Goal: Check status: Check status

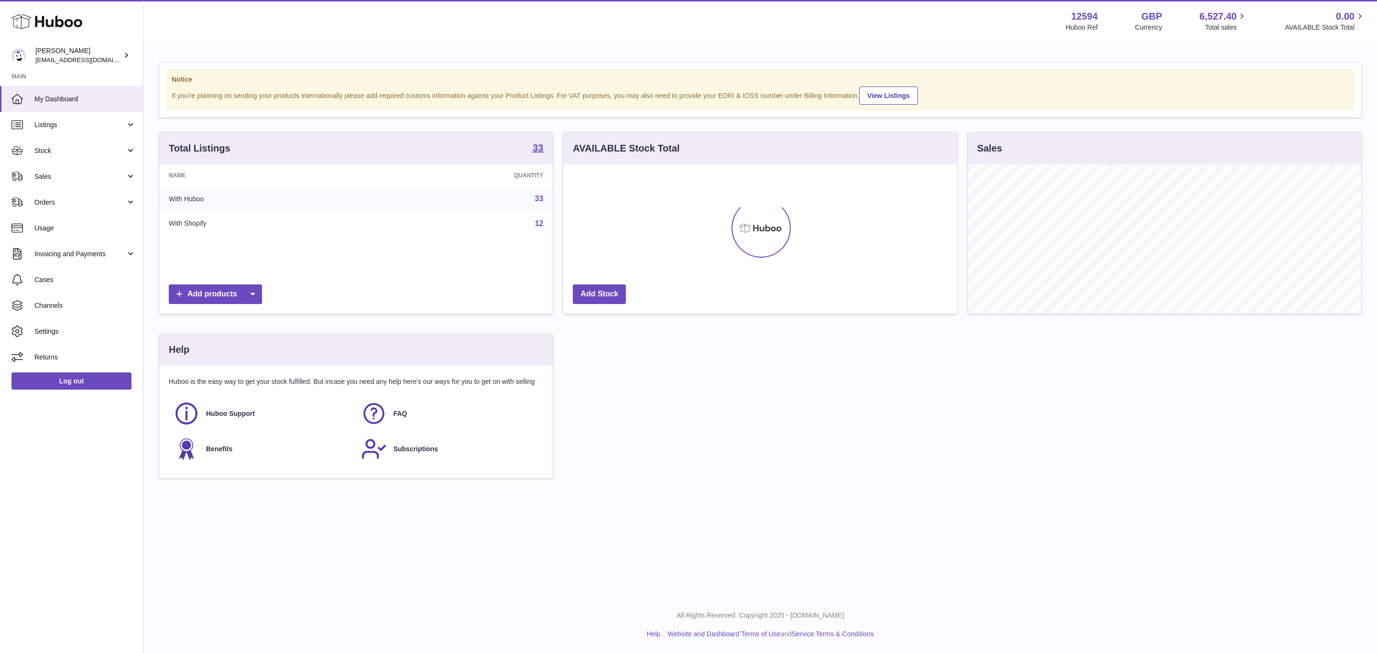
scroll to position [149, 393]
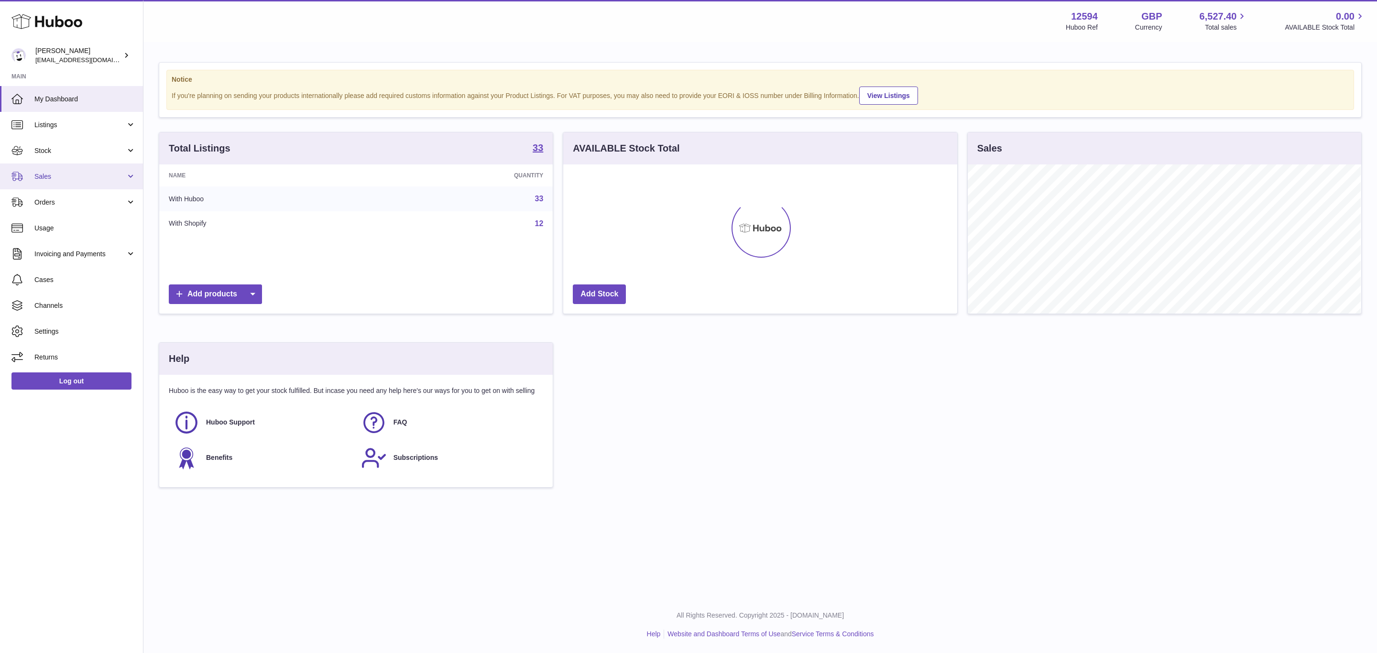
click at [53, 174] on span "Sales" at bounding box center [79, 176] width 91 height 9
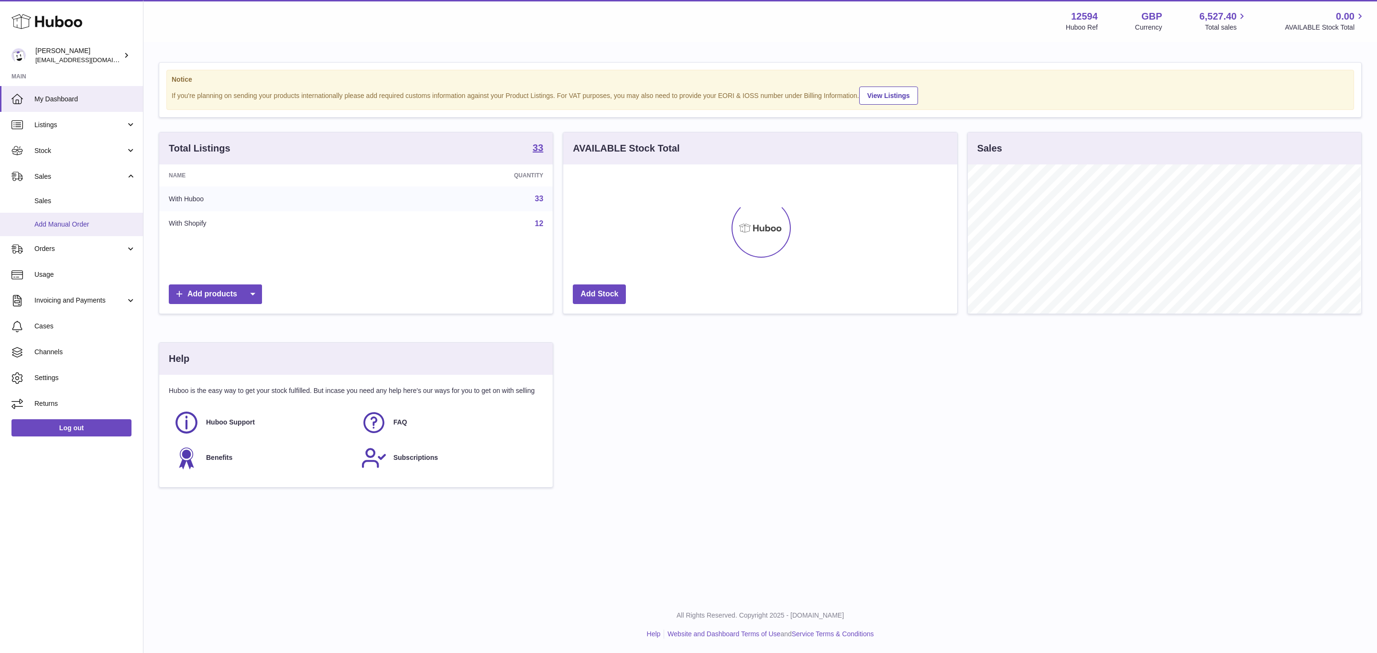
click at [59, 221] on span "Add Manual Order" at bounding box center [84, 224] width 101 height 9
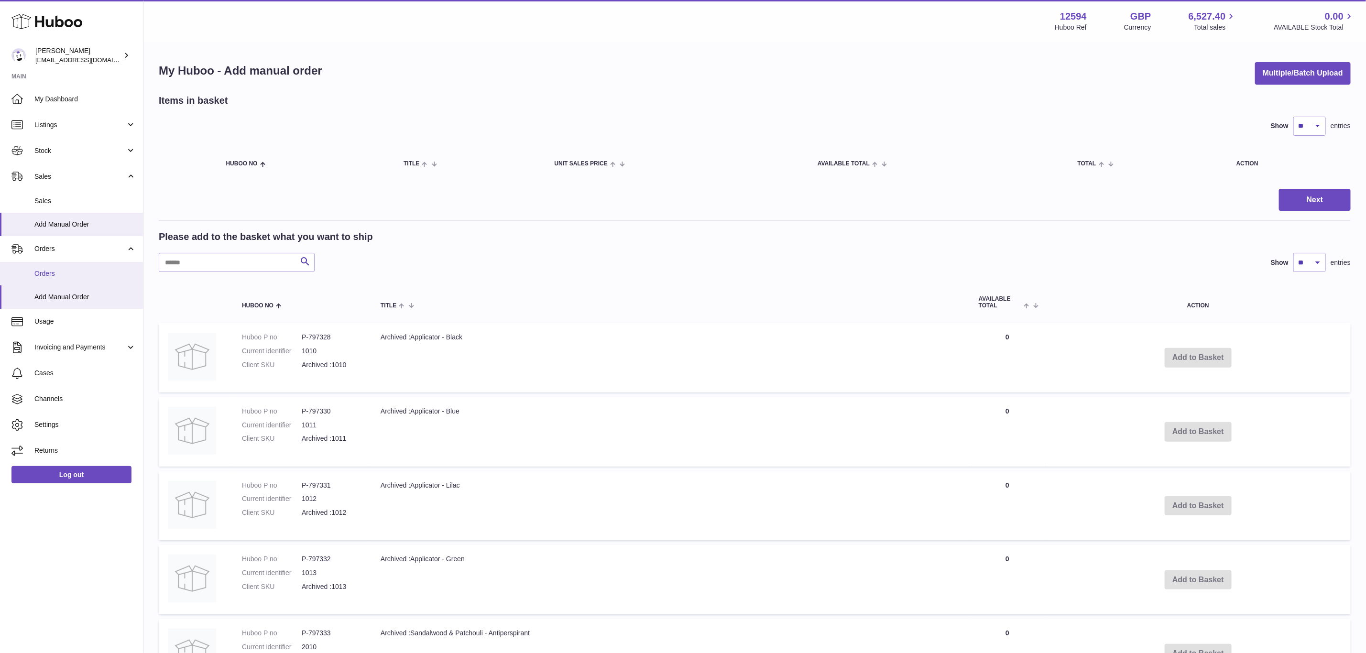
click at [61, 270] on span "Orders" at bounding box center [84, 273] width 101 height 9
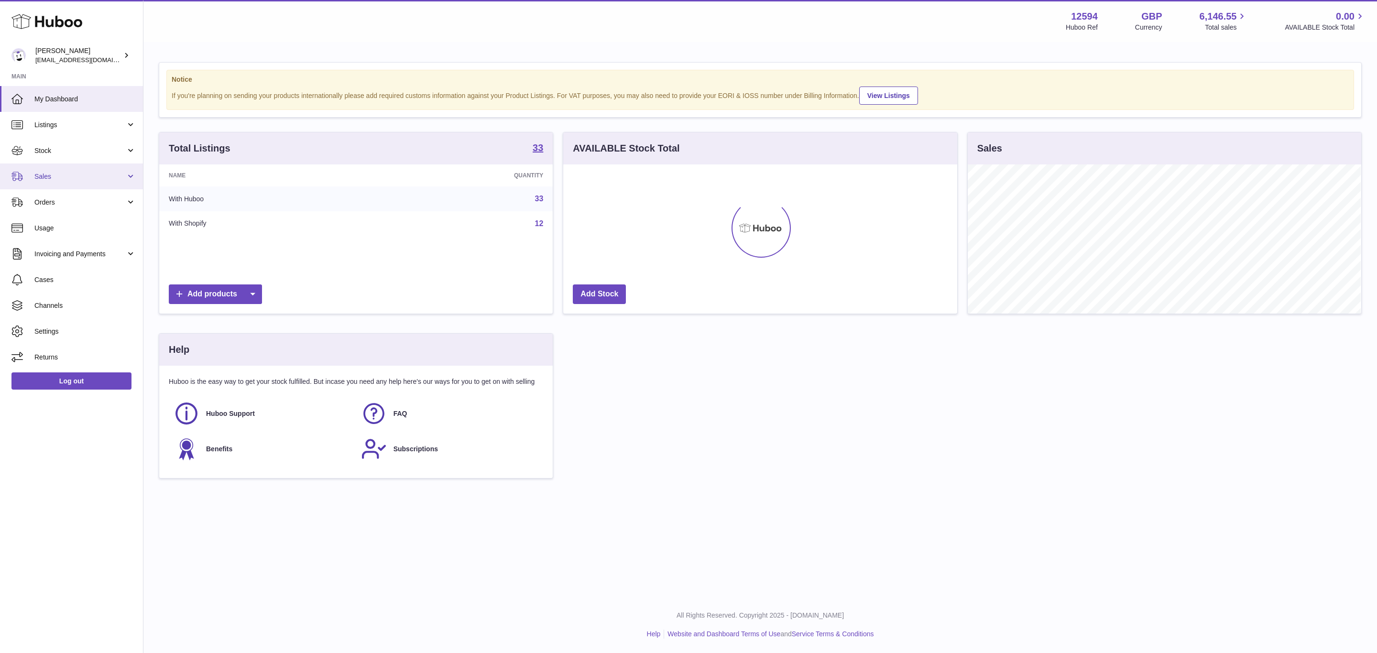
scroll to position [149, 393]
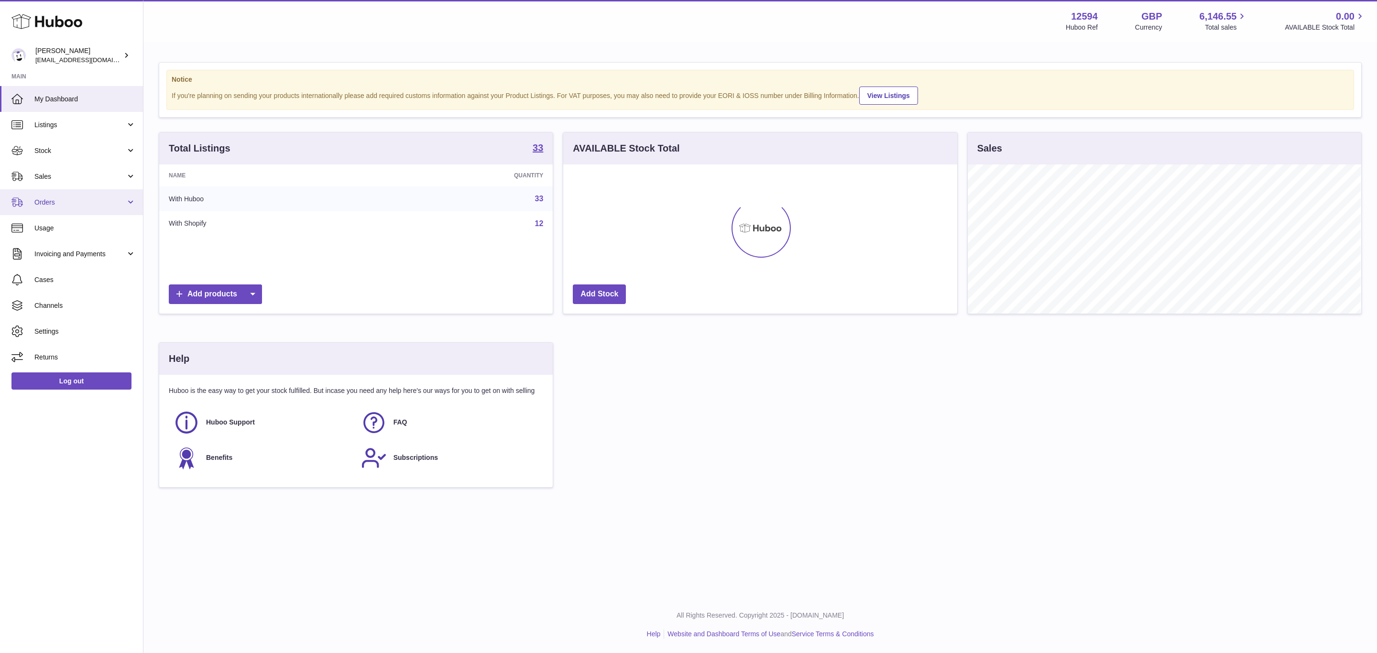
click at [59, 198] on span "Orders" at bounding box center [79, 202] width 91 height 9
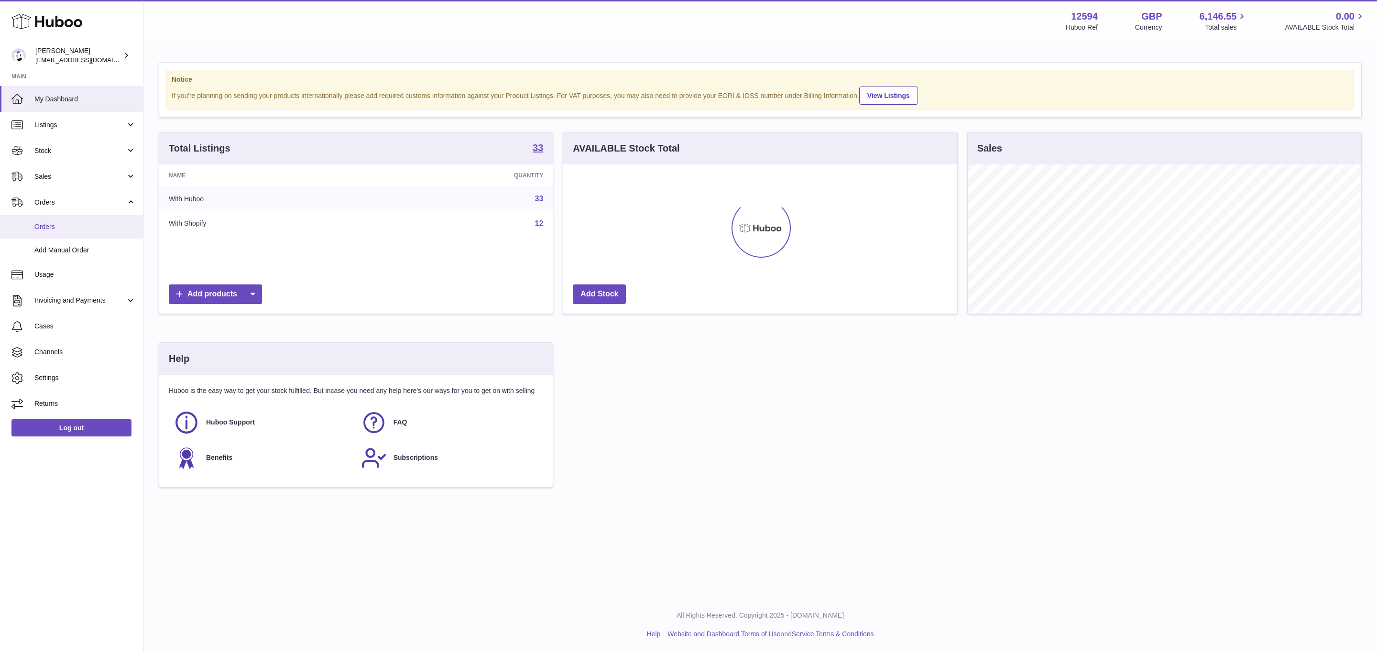
click at [52, 230] on span "Orders" at bounding box center [84, 226] width 101 height 9
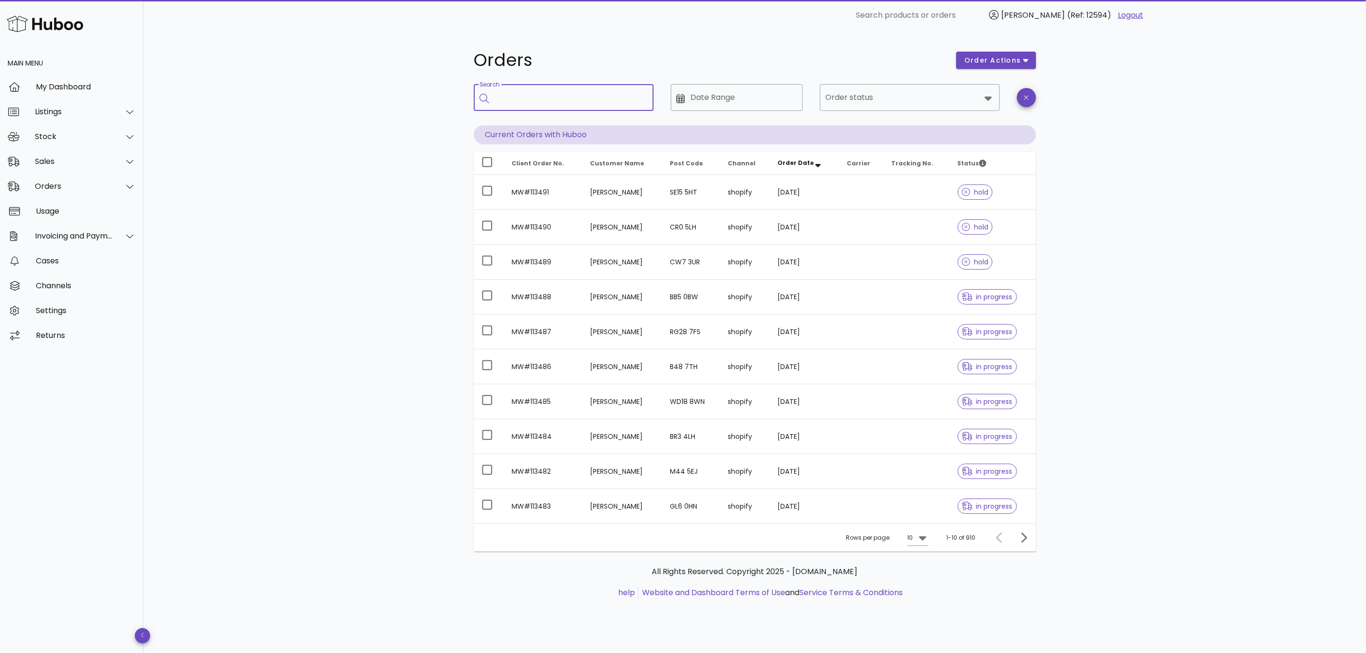
click at [522, 99] on input "Search" at bounding box center [570, 97] width 151 height 15
click at [537, 102] on input "Search" at bounding box center [570, 97] width 151 height 15
paste input "**********"
type input "**********"
click at [890, 99] on input "Order status" at bounding box center [903, 97] width 155 height 15
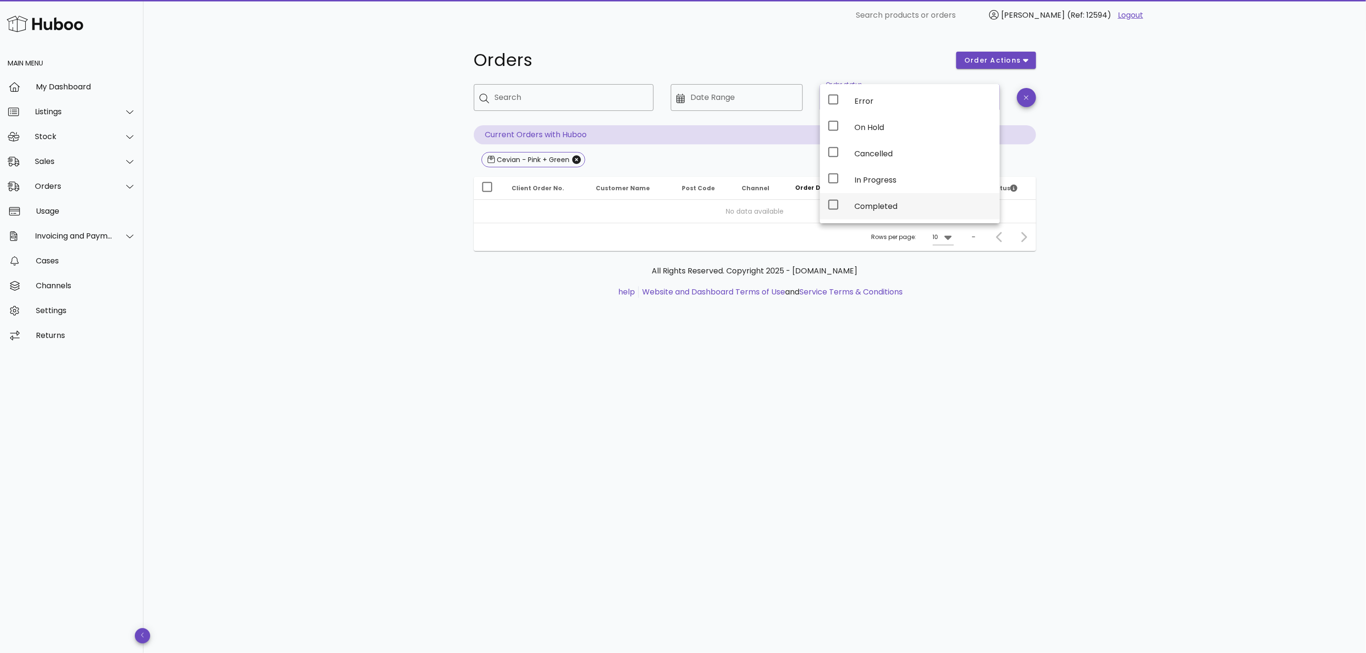
click at [871, 207] on div "Completed" at bounding box center [924, 206] width 138 height 9
click at [572, 364] on div "Orders order actions ​ Search ​ Date Range ​ Order status Completed Orders Ship…" at bounding box center [754, 342] width 1223 height 623
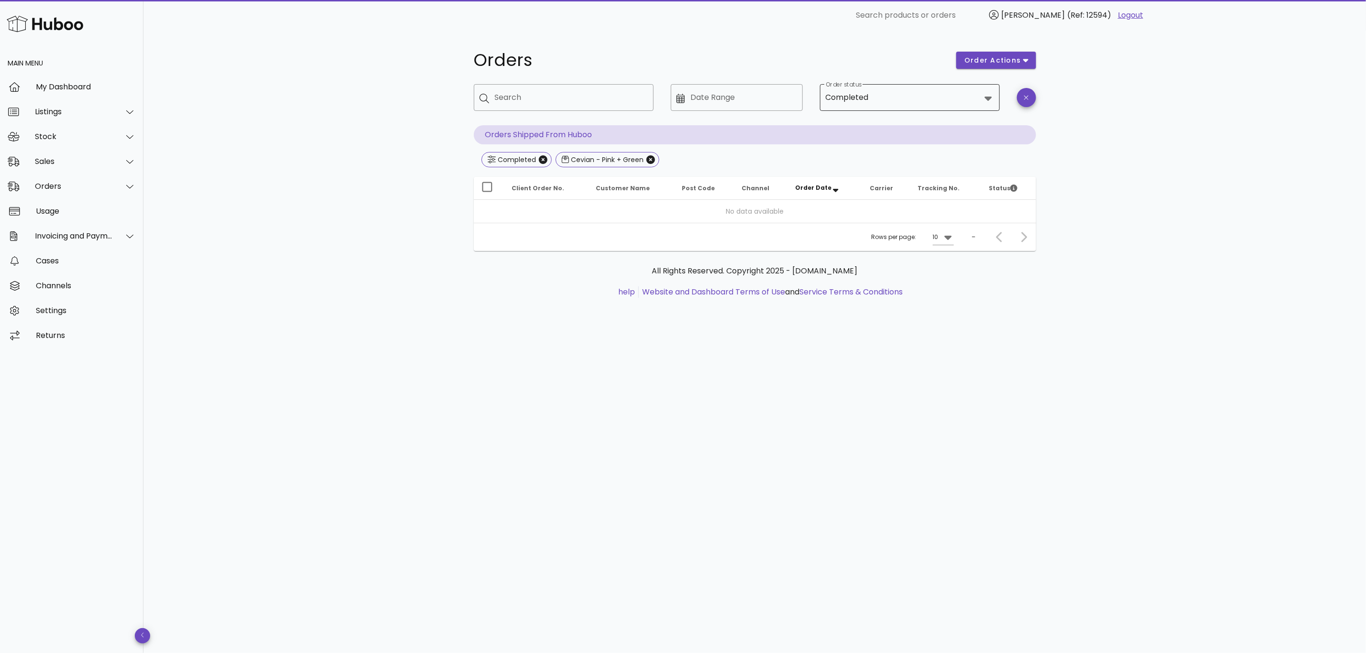
click at [887, 99] on input "Order status" at bounding box center [926, 97] width 110 height 15
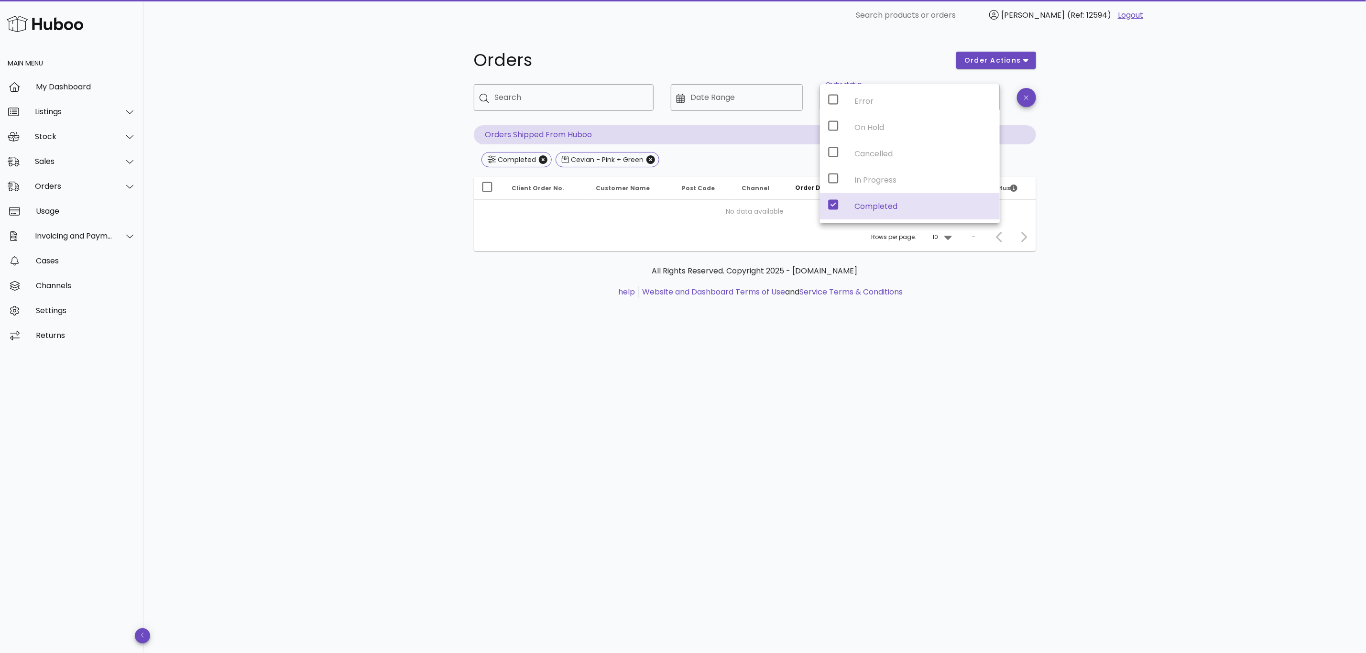
click at [751, 354] on div "Orders order actions ​ Search ​ Date Range ​ Order status Completed Orders Ship…" at bounding box center [754, 342] width 1223 height 623
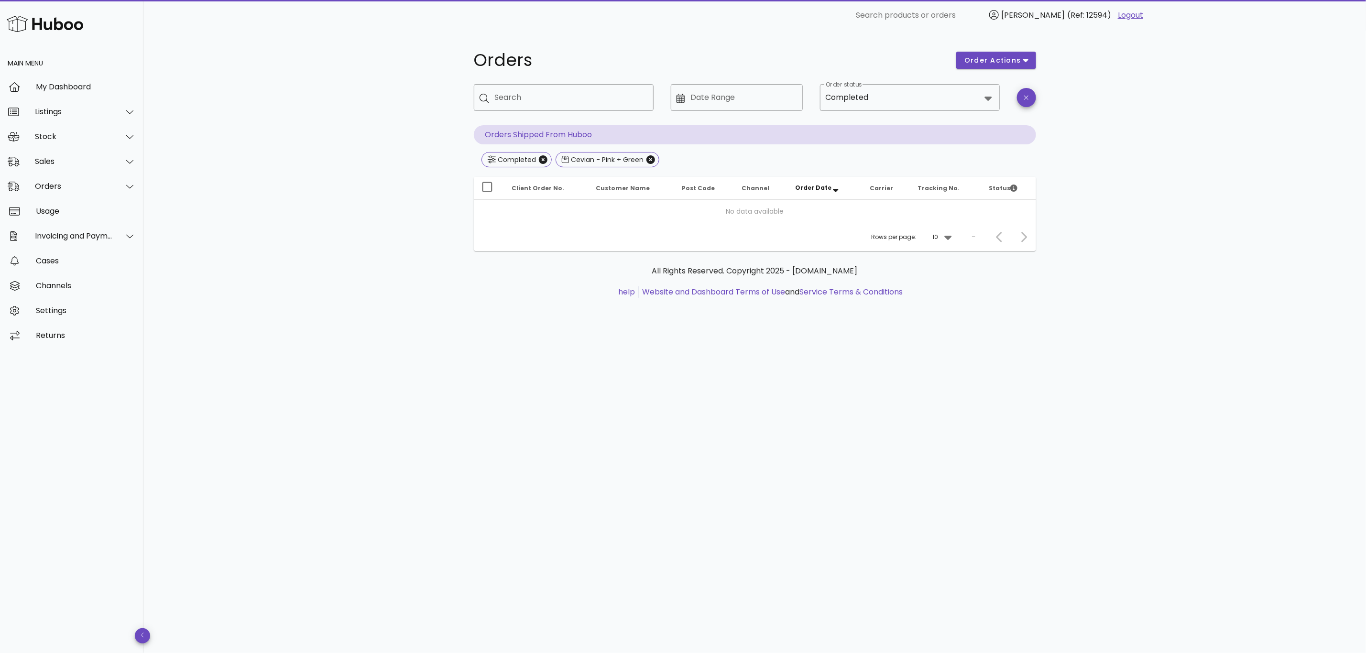
drag, startPoint x: 611, startPoint y: 225, endPoint x: 579, endPoint y: 187, distance: 50.6
click at [610, 225] on div "Rows per page: 10 –" at bounding box center [755, 237] width 562 height 28
click at [71, 154] on div "Sales" at bounding box center [71, 161] width 143 height 25
click at [43, 175] on div "Sales" at bounding box center [84, 185] width 101 height 21
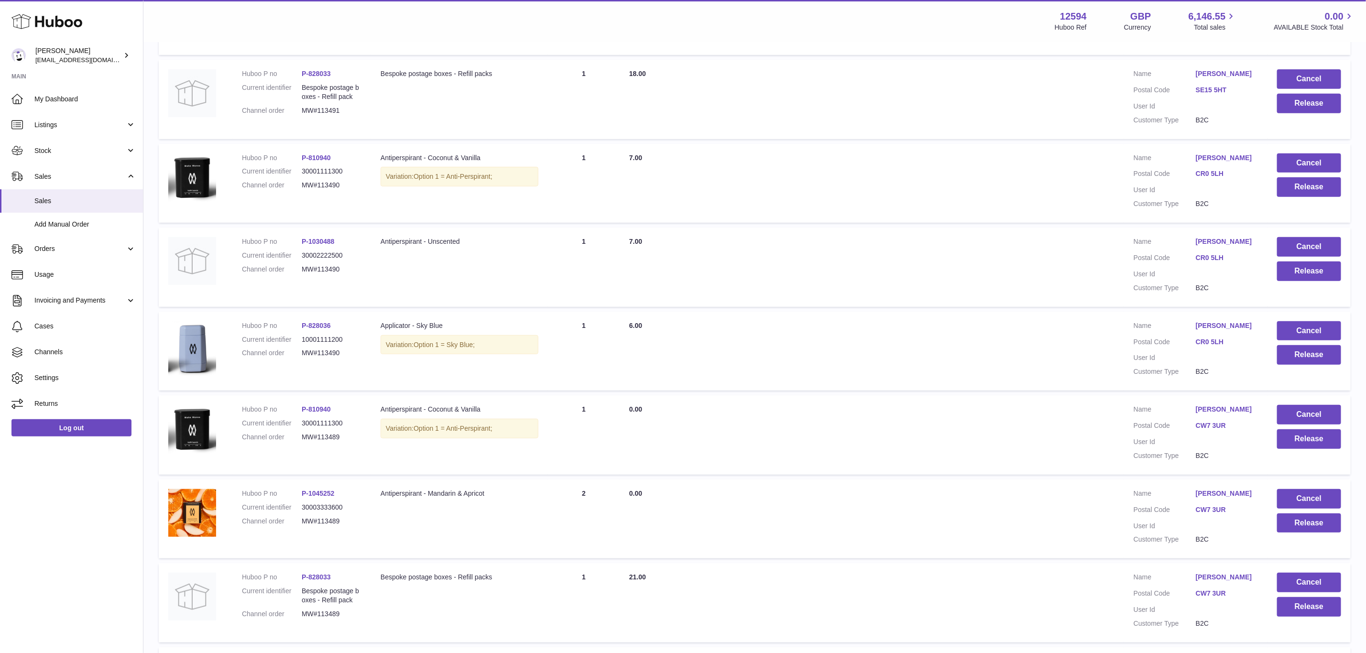
scroll to position [260, 0]
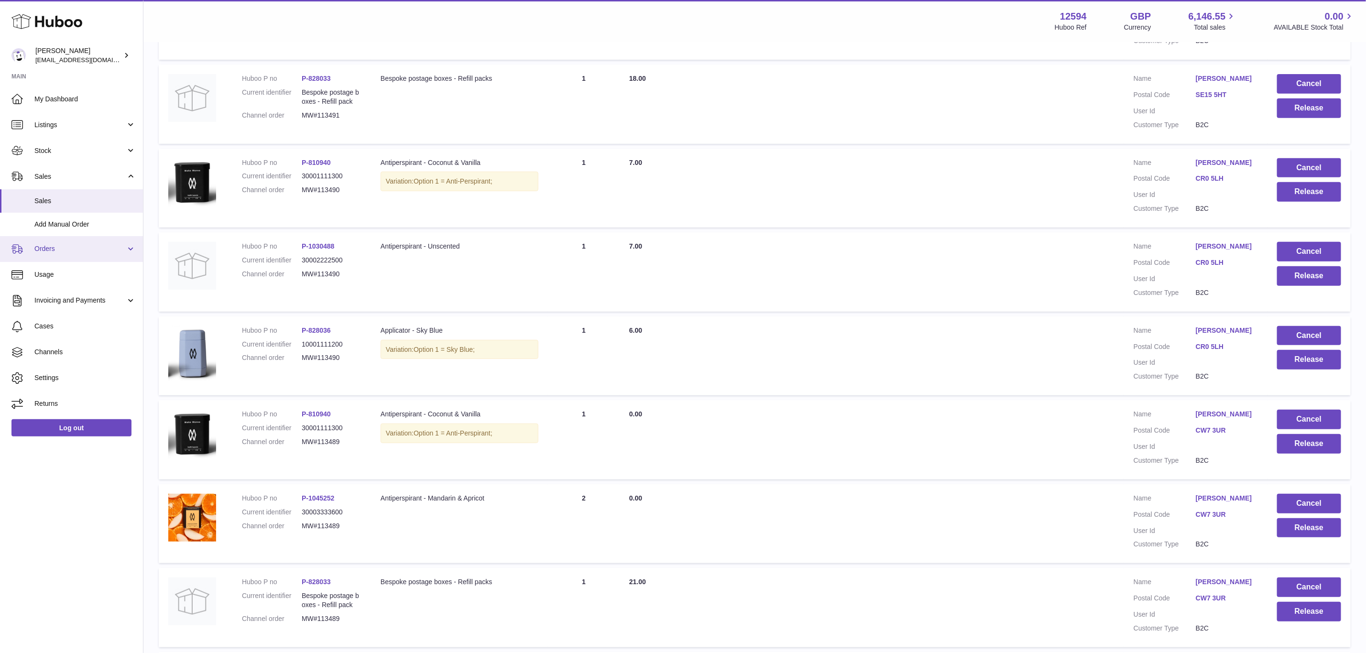
click at [42, 252] on span "Orders" at bounding box center [79, 248] width 91 height 9
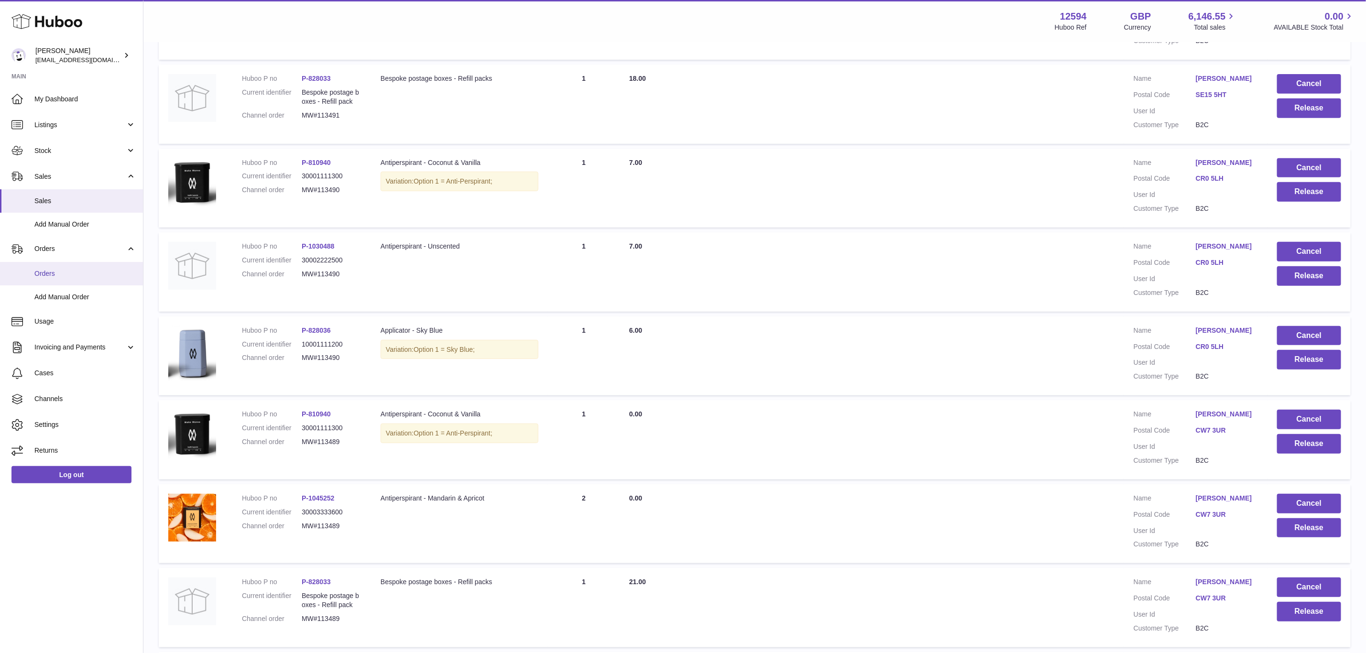
click at [55, 274] on span "Orders" at bounding box center [84, 273] width 101 height 9
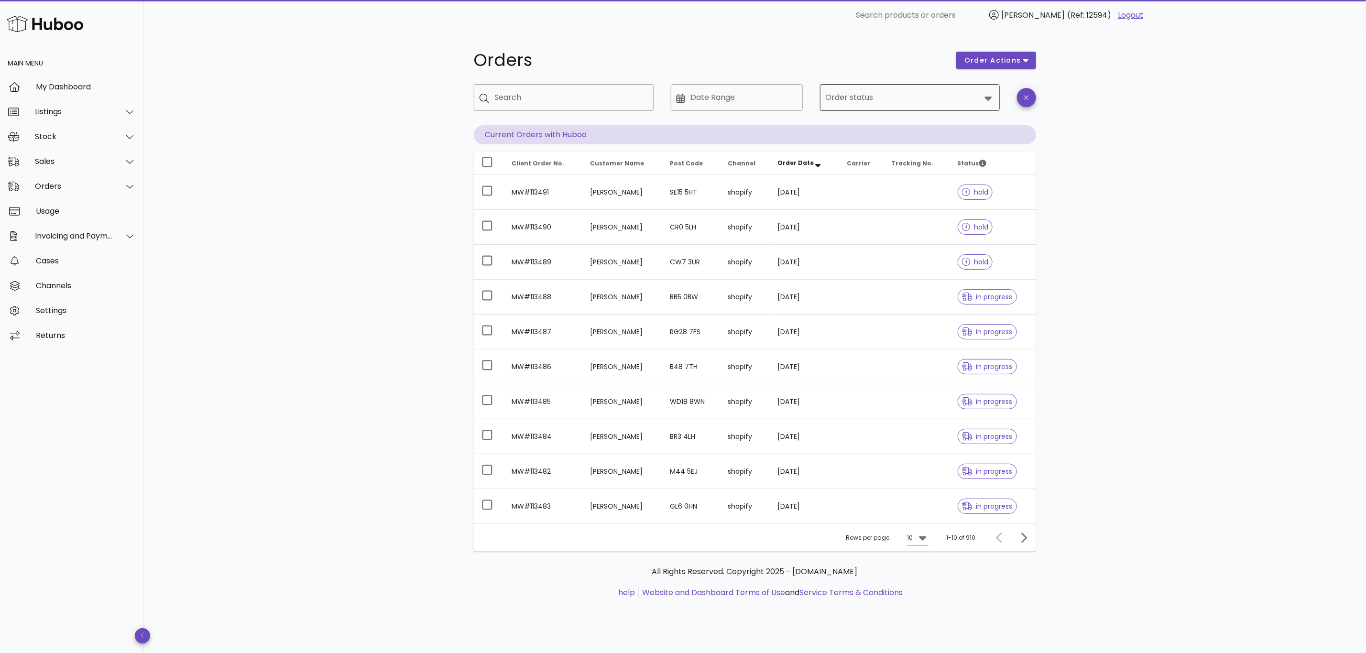
click at [880, 101] on input "Order status" at bounding box center [903, 97] width 155 height 15
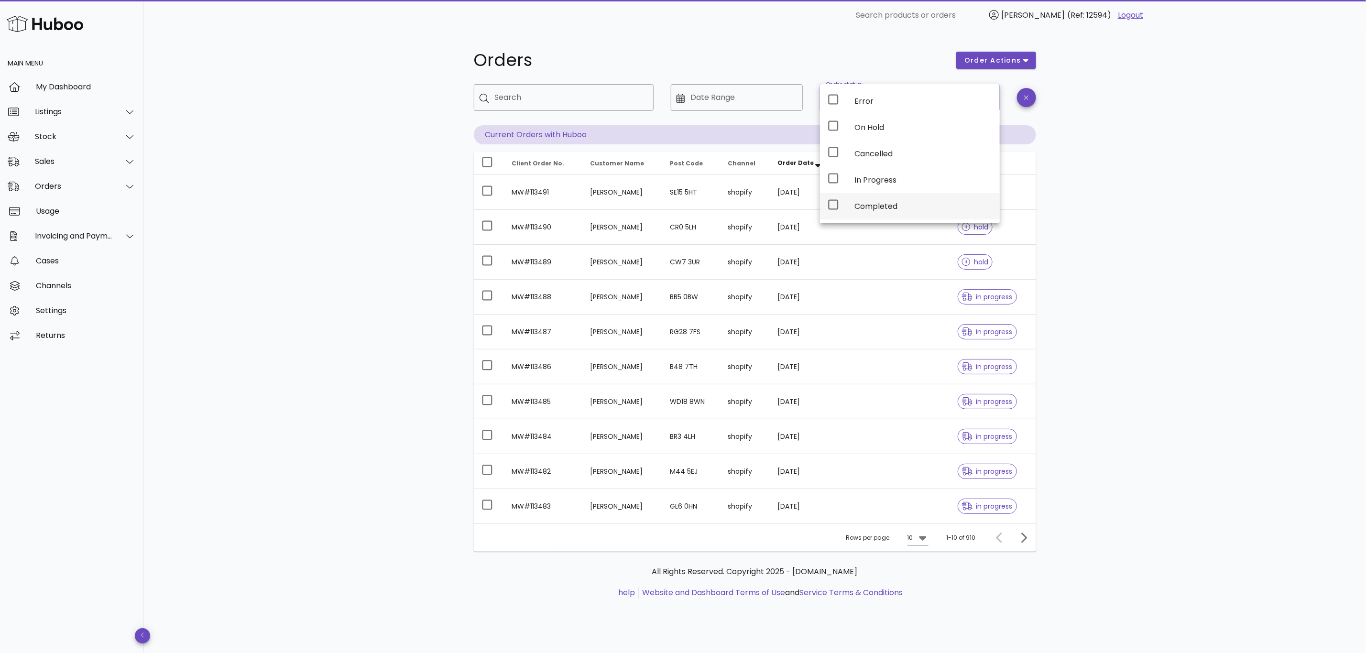
click at [861, 200] on div "Completed" at bounding box center [924, 206] width 138 height 21
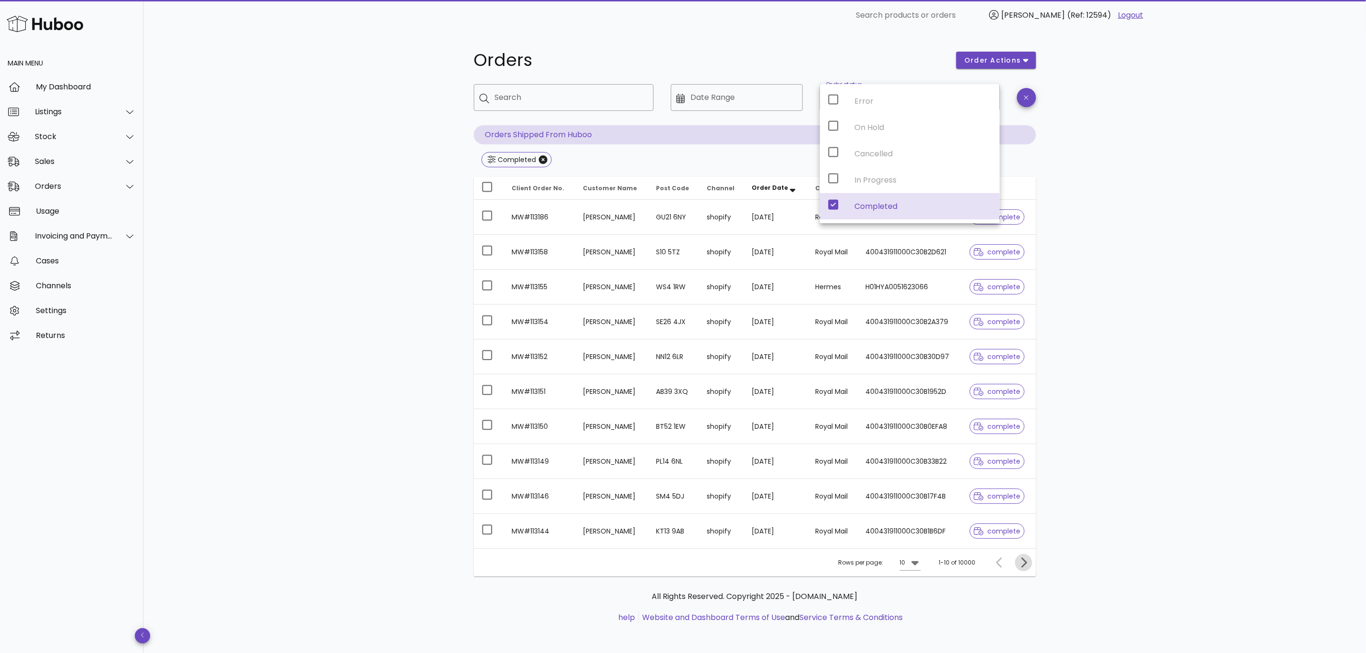
click at [1029, 566] on icon "Next page" at bounding box center [1023, 562] width 11 height 11
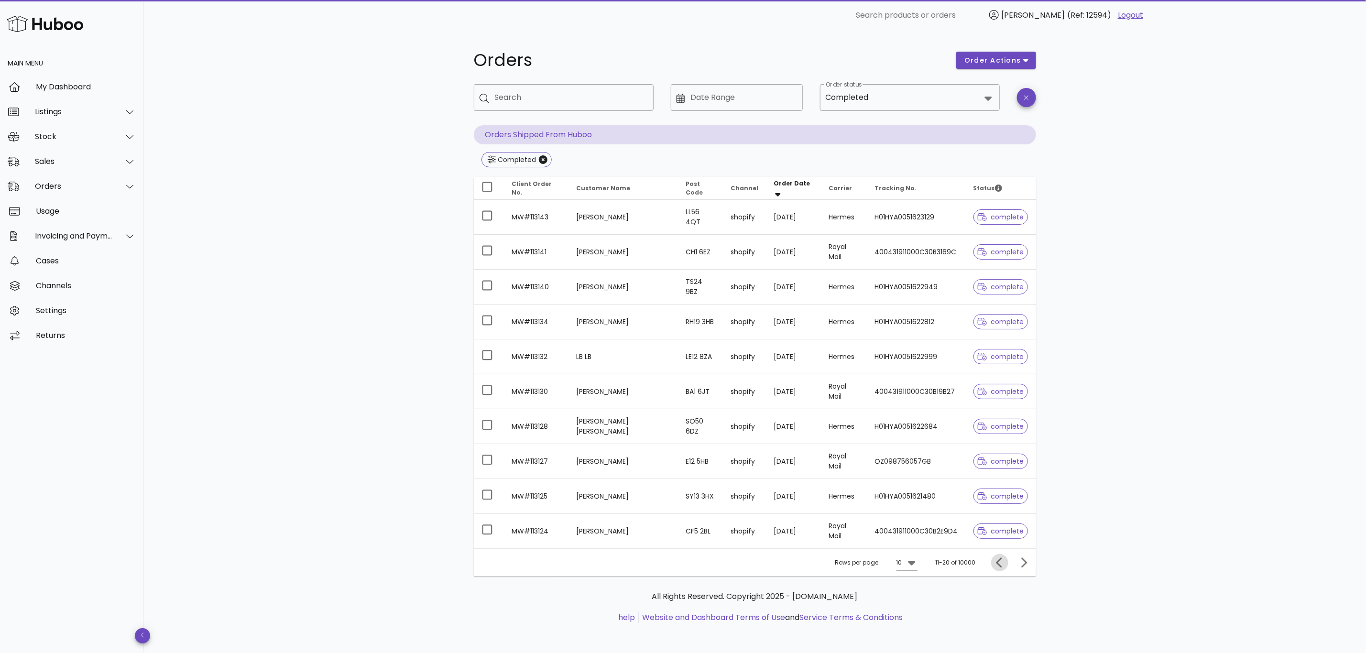
click at [999, 564] on icon "Previous page" at bounding box center [999, 562] width 11 height 11
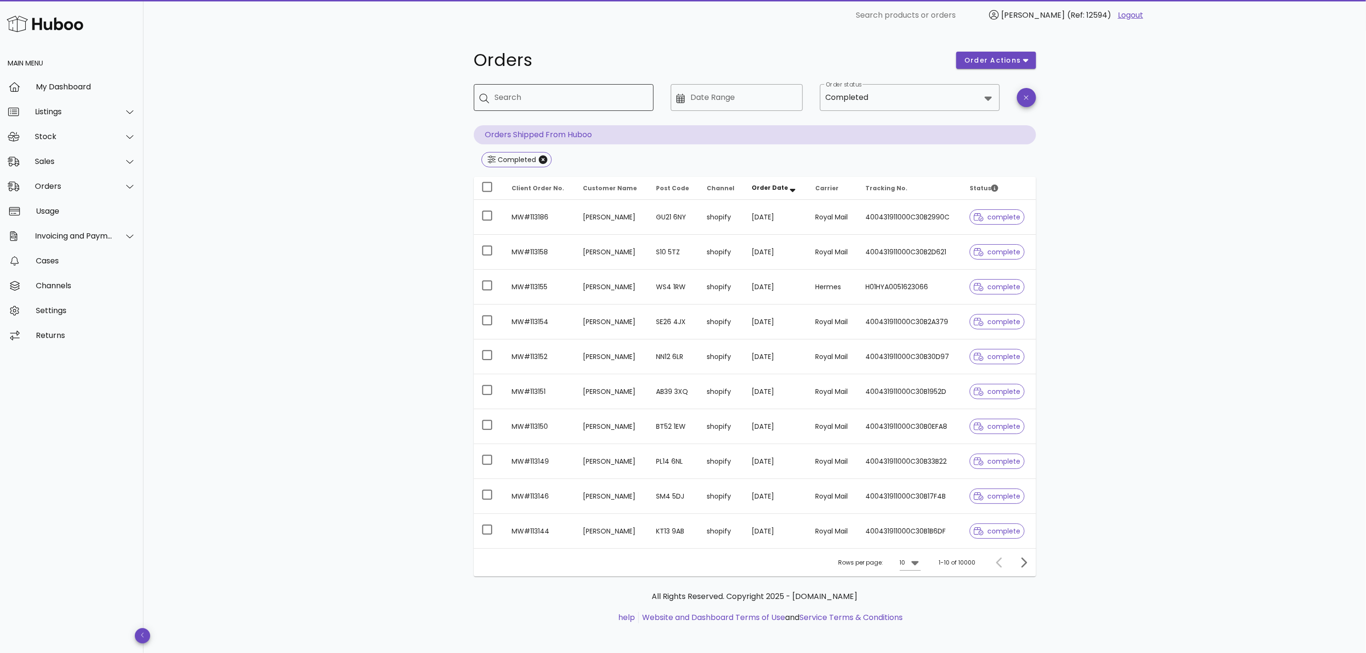
click at [534, 100] on input "Search" at bounding box center [570, 97] width 151 height 15
paste input "**********"
type input "**********"
click at [722, 157] on div "Completed" at bounding box center [755, 160] width 562 height 17
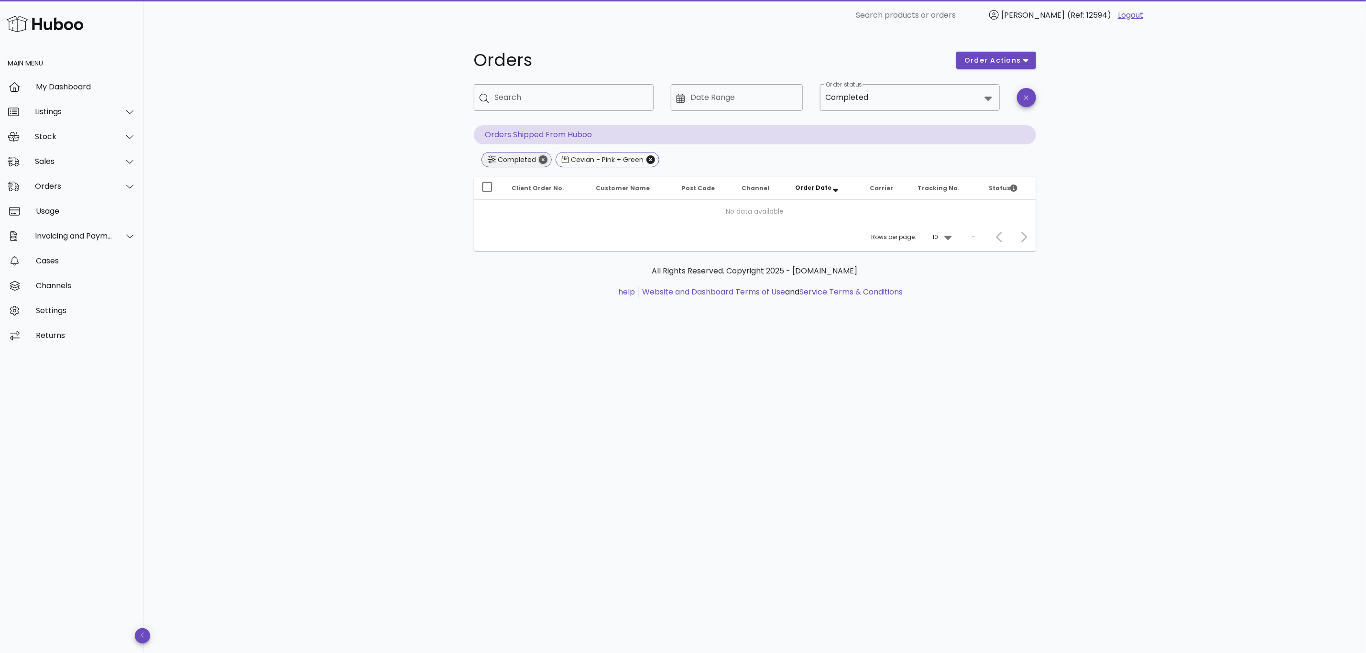
click at [544, 156] on icon "Close" at bounding box center [543, 159] width 9 height 9
click at [687, 160] on div "Cevian - Pink + Green" at bounding box center [755, 160] width 562 height 17
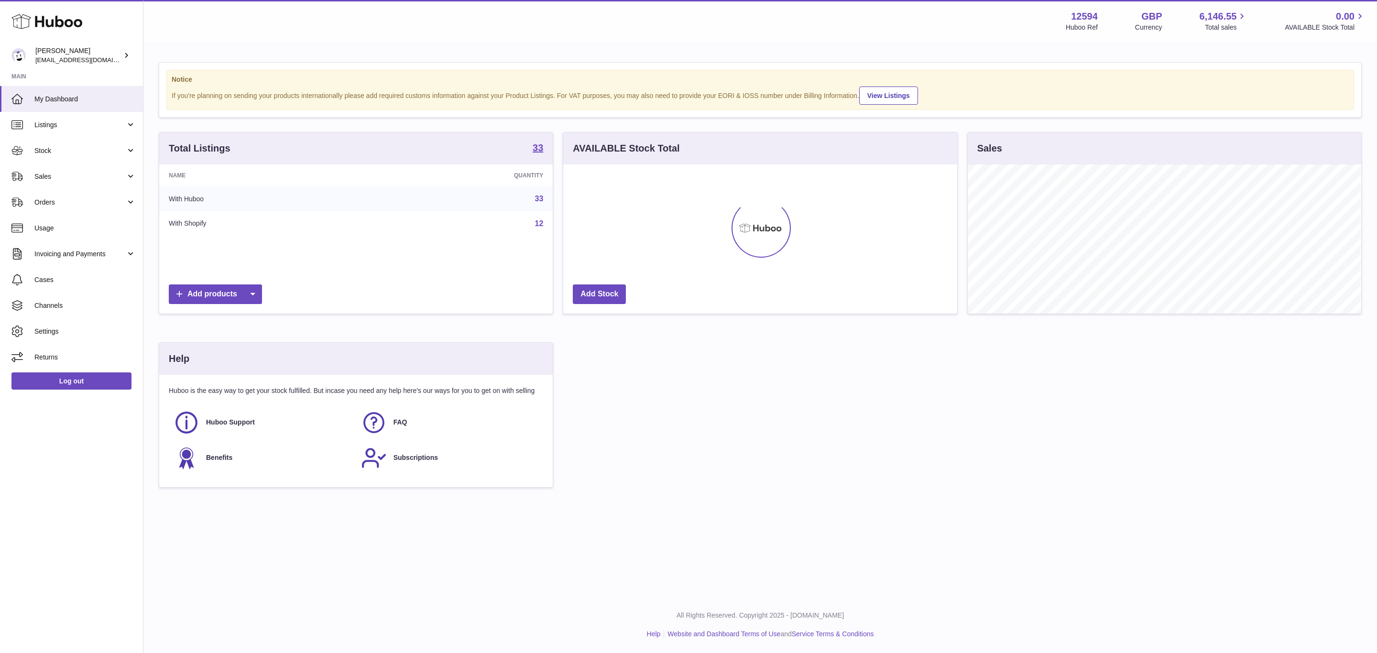
scroll to position [149, 393]
click at [68, 173] on span "Sales" at bounding box center [79, 176] width 91 height 9
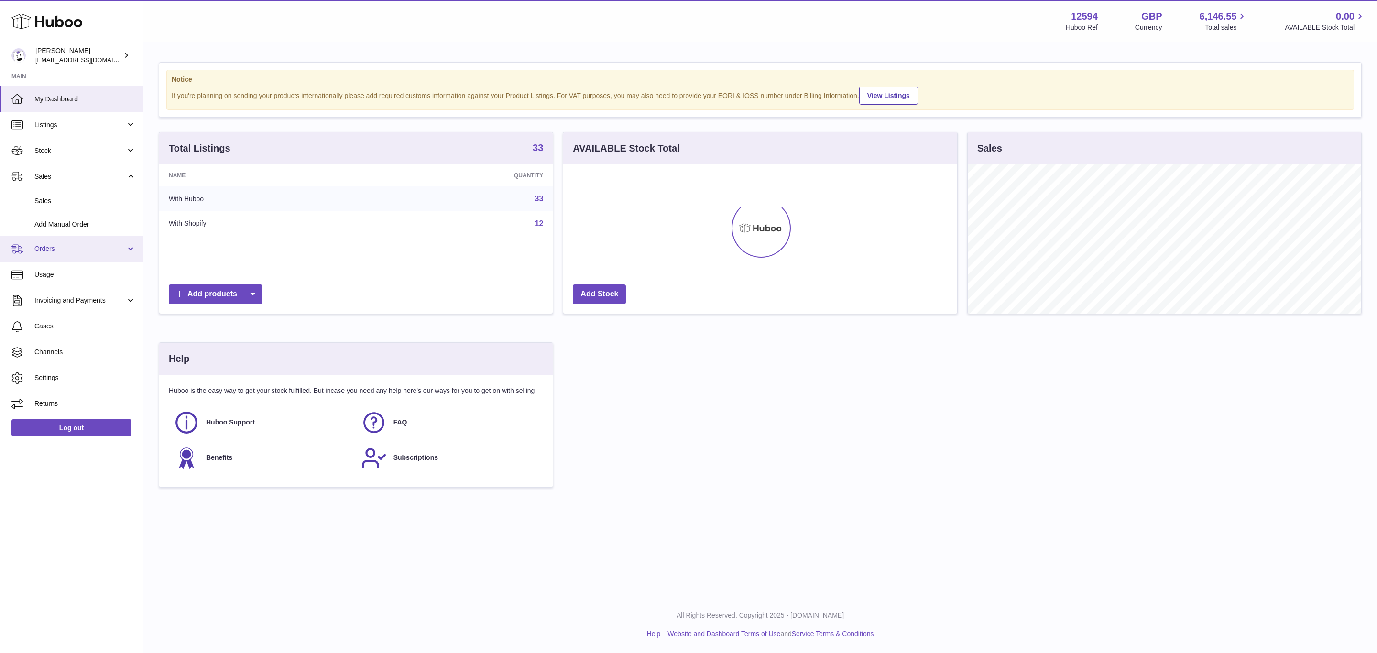
click at [60, 244] on span "Orders" at bounding box center [79, 248] width 91 height 9
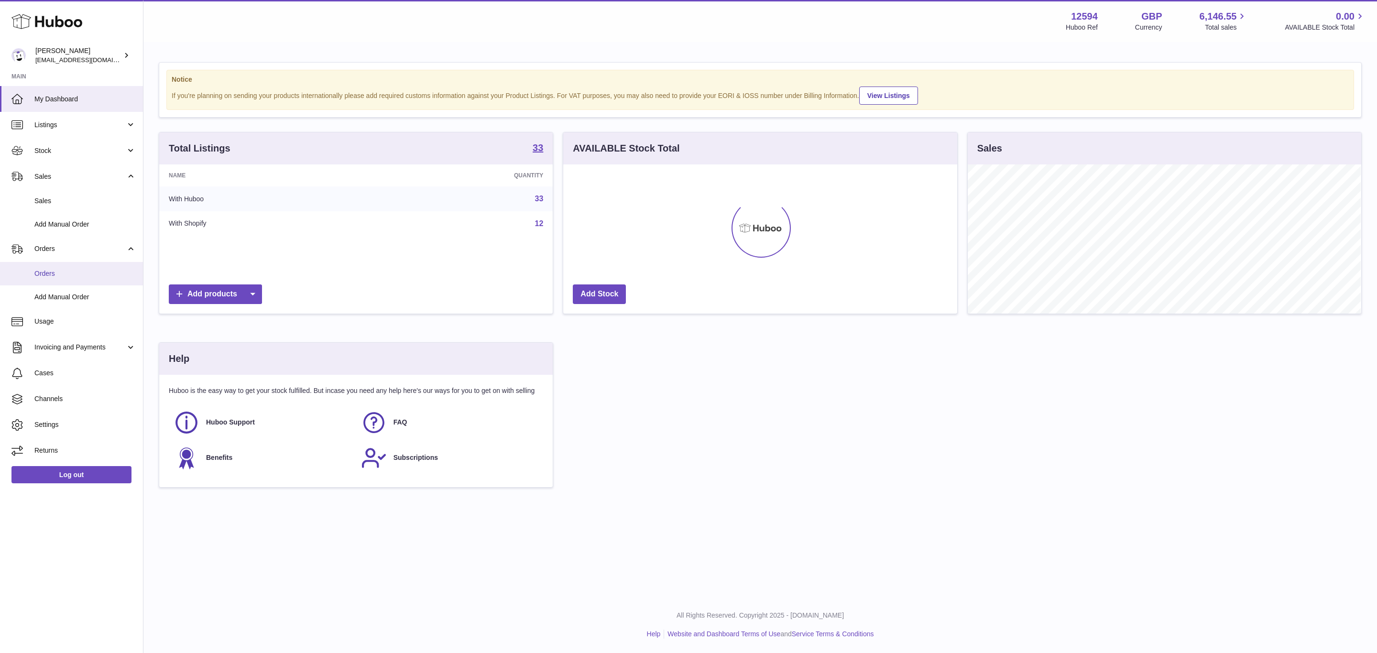
click at [67, 274] on span "Orders" at bounding box center [84, 273] width 101 height 9
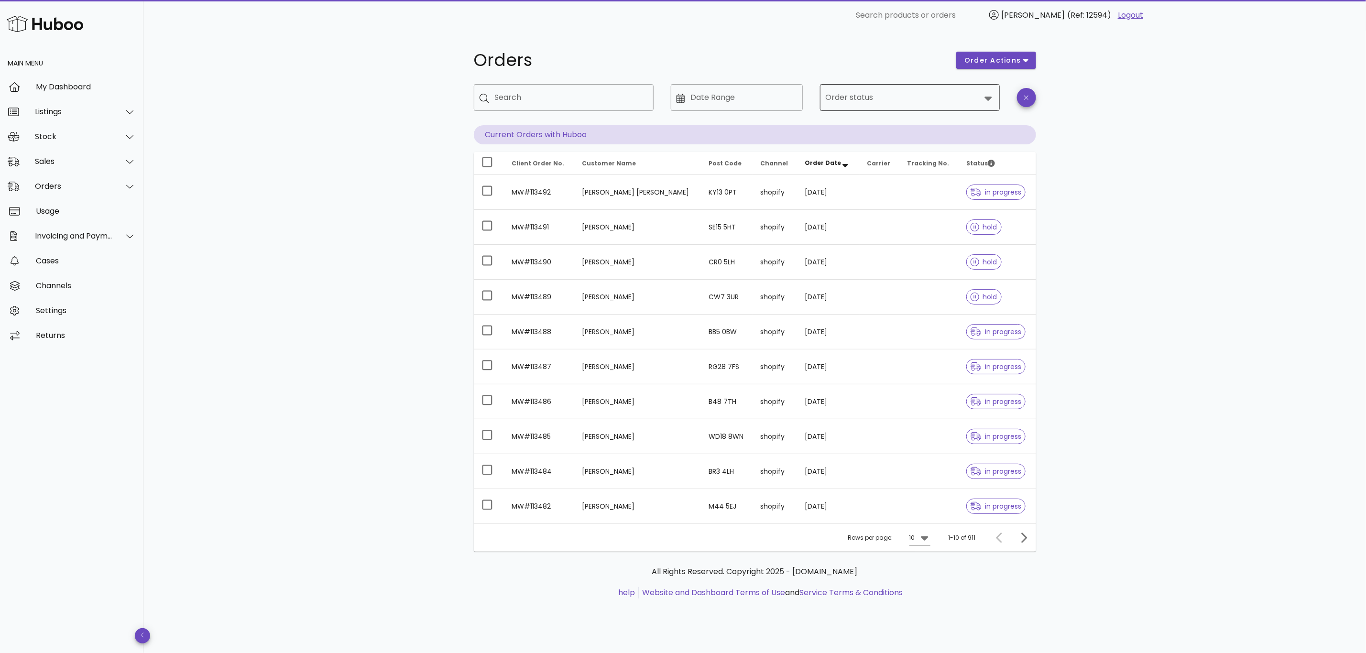
click at [866, 92] on input "Order status" at bounding box center [903, 97] width 155 height 15
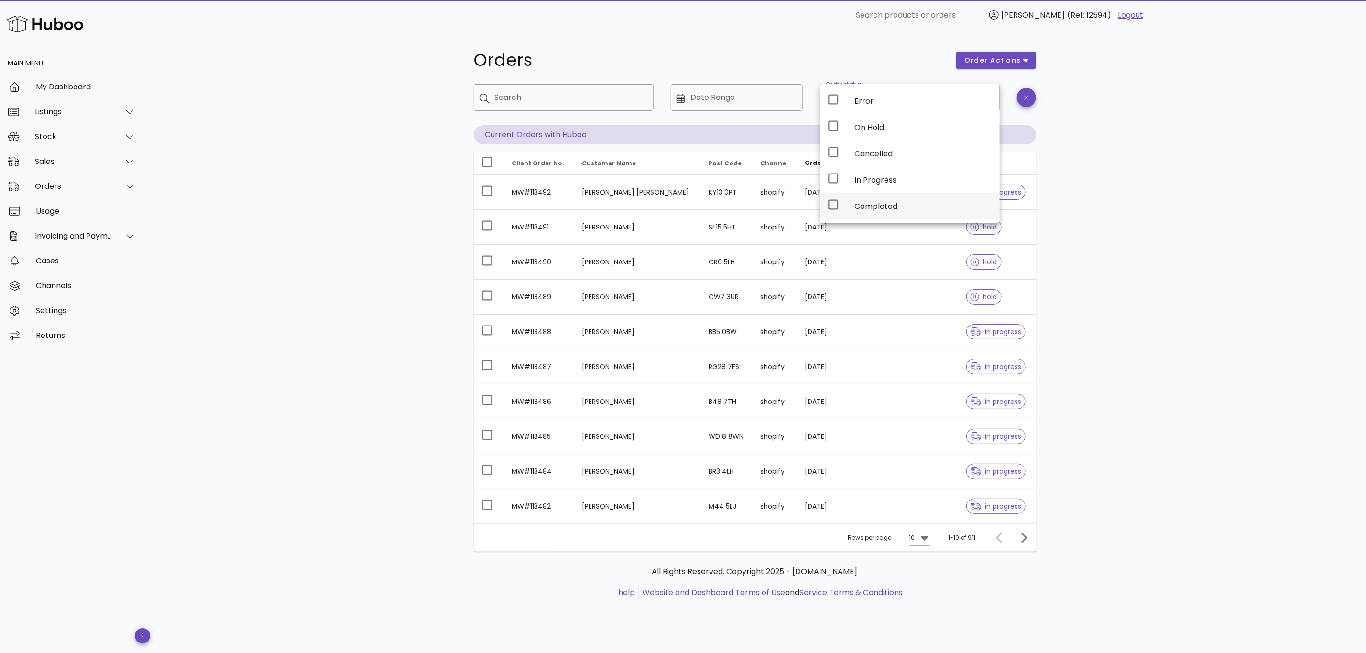
click at [876, 200] on div "Completed" at bounding box center [924, 206] width 138 height 21
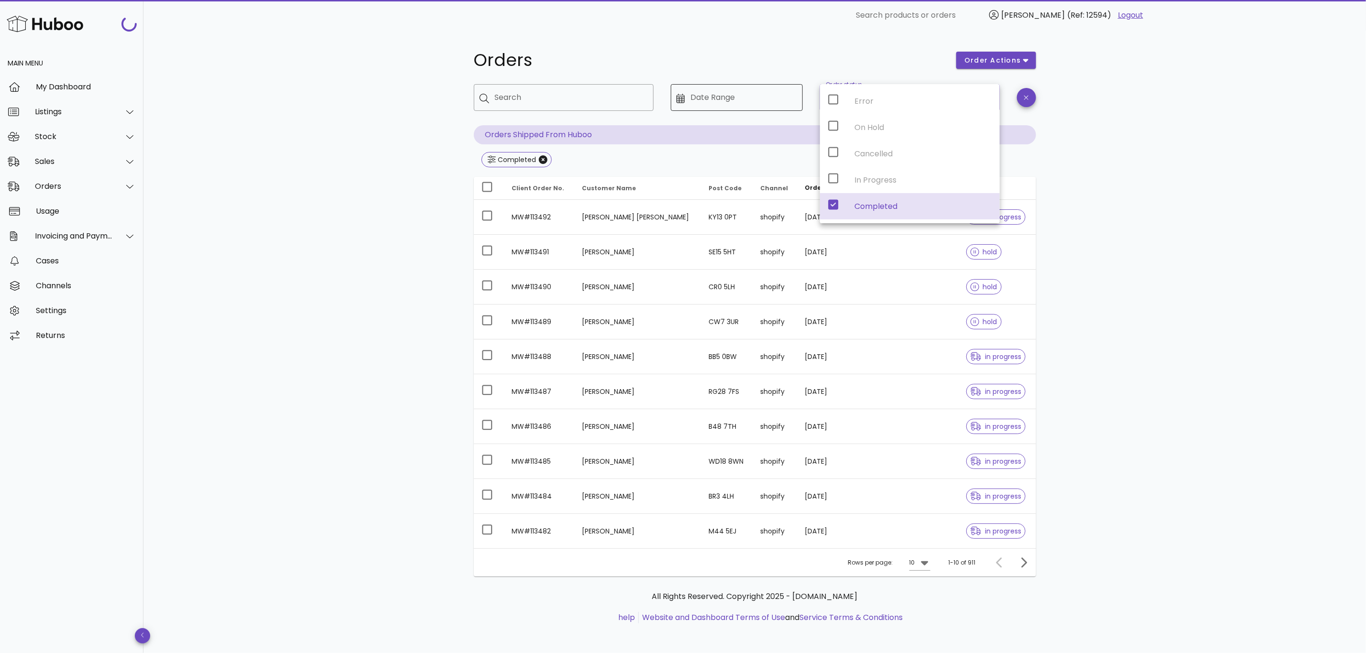
click at [727, 103] on input "Date Range" at bounding box center [744, 97] width 107 height 15
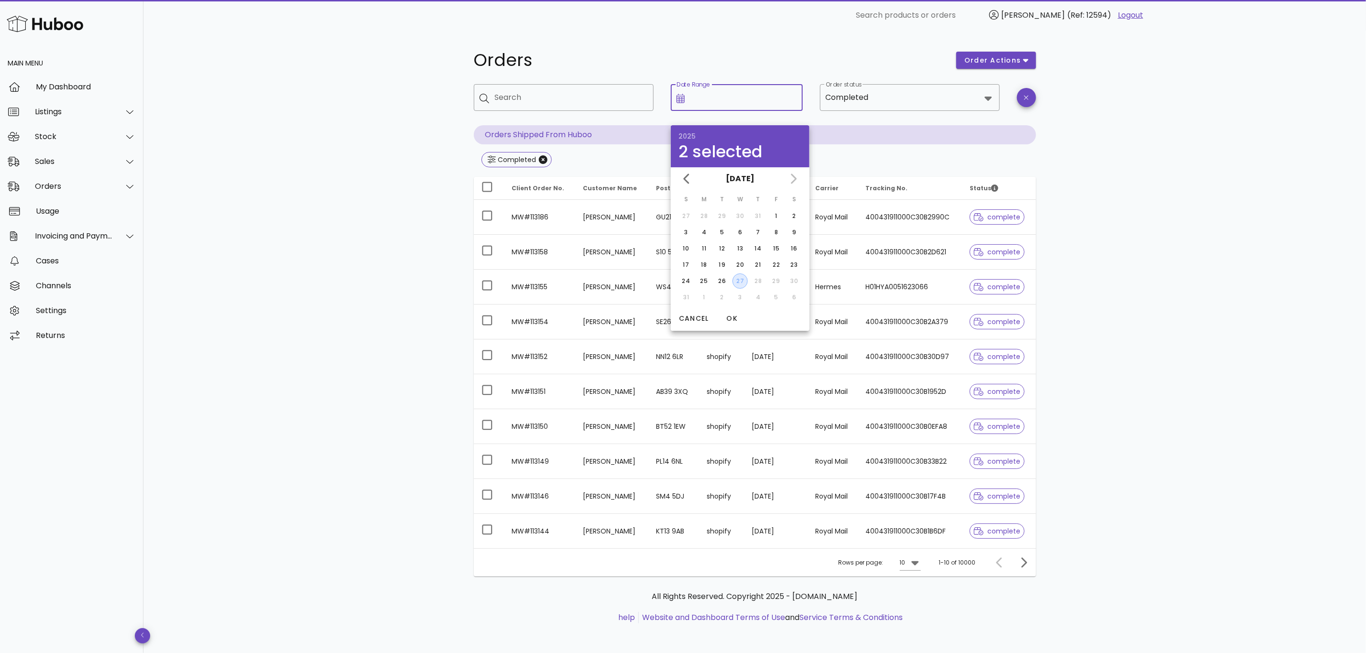
click at [739, 280] on div "27" at bounding box center [740, 281] width 14 height 9
click at [421, 147] on div "Orders order actions ​ Search ​ Date Range ​ Order status Completed Orders Ship…" at bounding box center [754, 343] width 1223 height 624
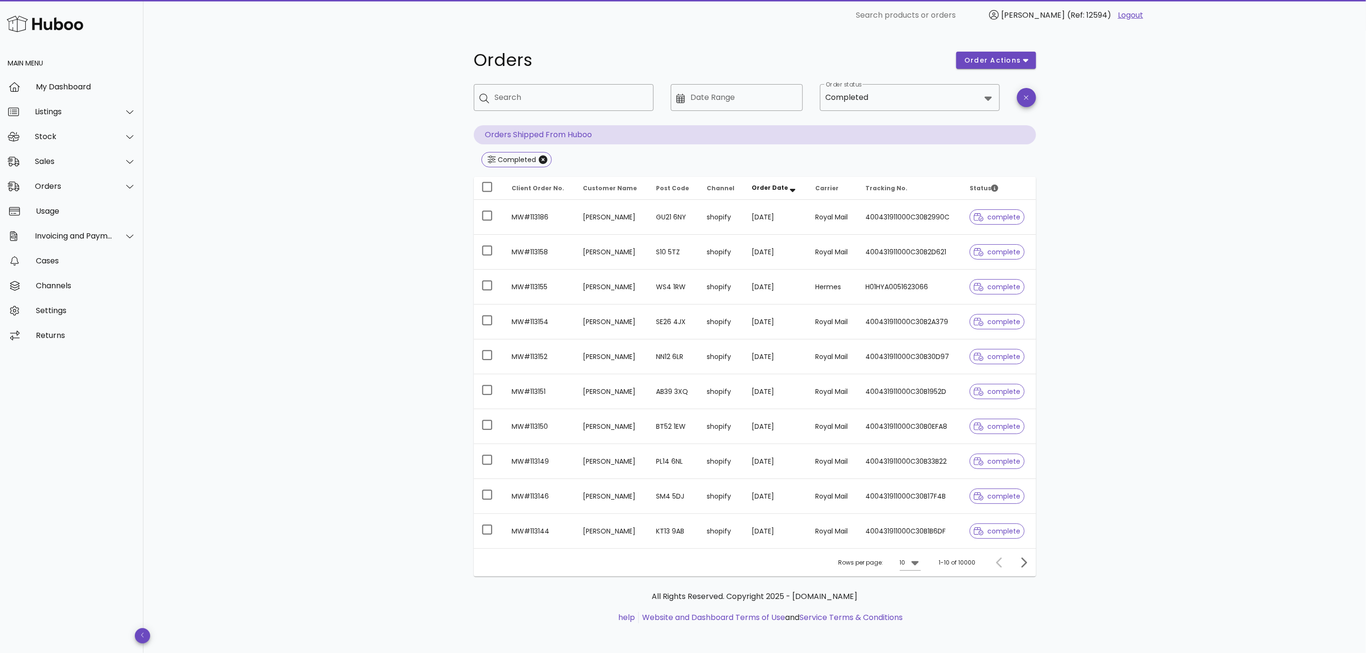
click at [688, 161] on div "Completed" at bounding box center [755, 160] width 562 height 17
click at [701, 96] on input "Date Range" at bounding box center [744, 97] width 107 height 15
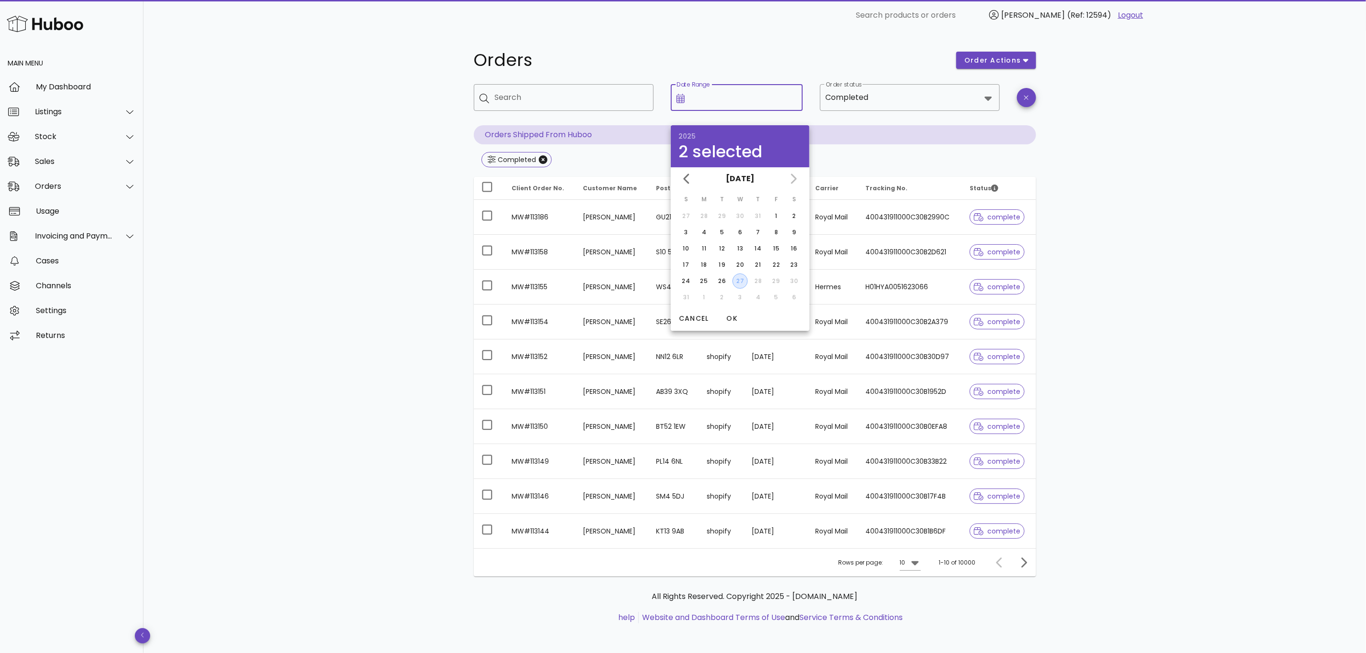
click at [739, 279] on div "27" at bounding box center [740, 281] width 14 height 9
click at [732, 314] on span "OK" at bounding box center [732, 319] width 23 height 10
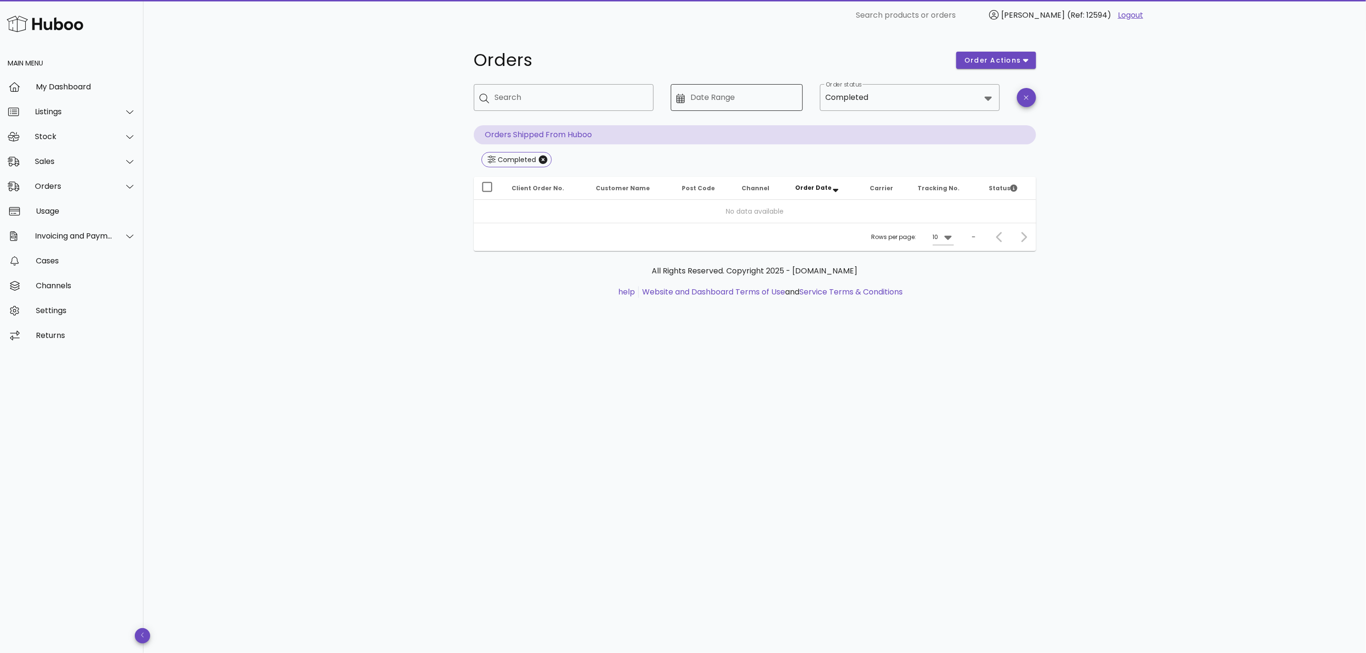
click at [722, 89] on div "Date Range" at bounding box center [744, 97] width 107 height 27
click at [699, 96] on input "Date Range" at bounding box center [744, 97] width 107 height 15
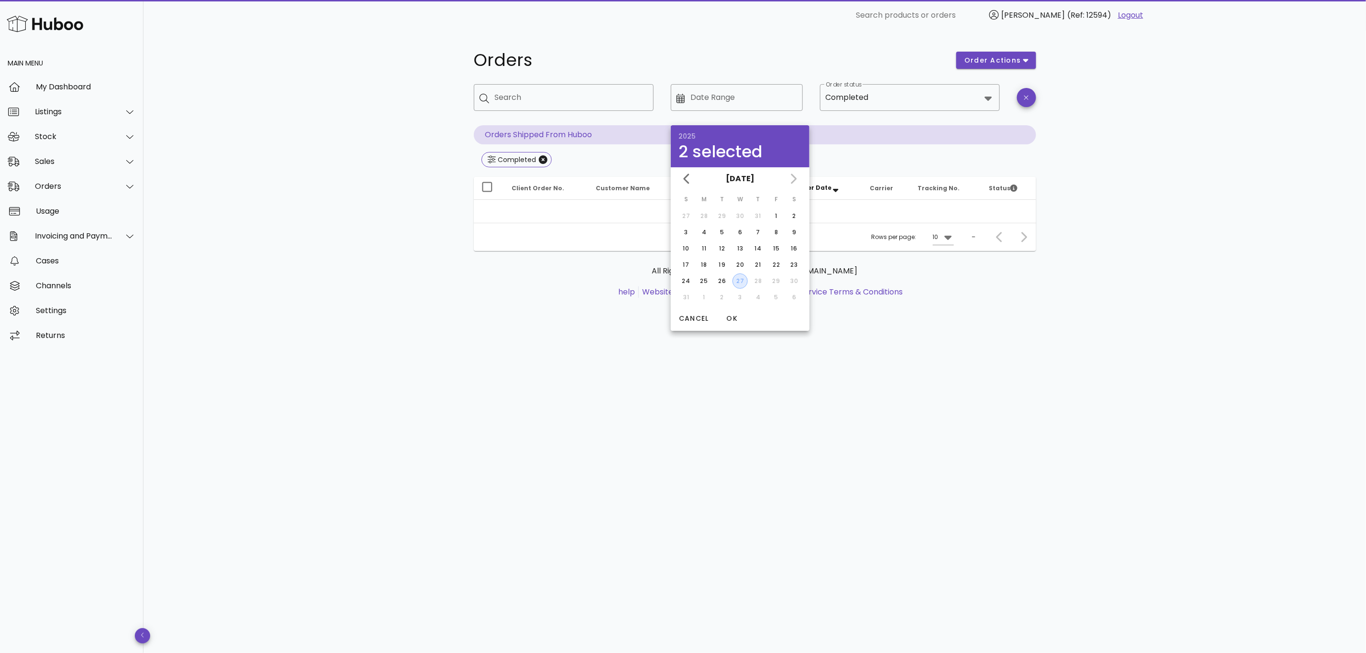
click at [741, 282] on div "27" at bounding box center [740, 281] width 14 height 9
click at [756, 280] on td "28" at bounding box center [758, 281] width 17 height 15
click at [723, 278] on div "26" at bounding box center [721, 281] width 15 height 9
type input "**********"
click at [735, 317] on span "OK" at bounding box center [732, 319] width 23 height 10
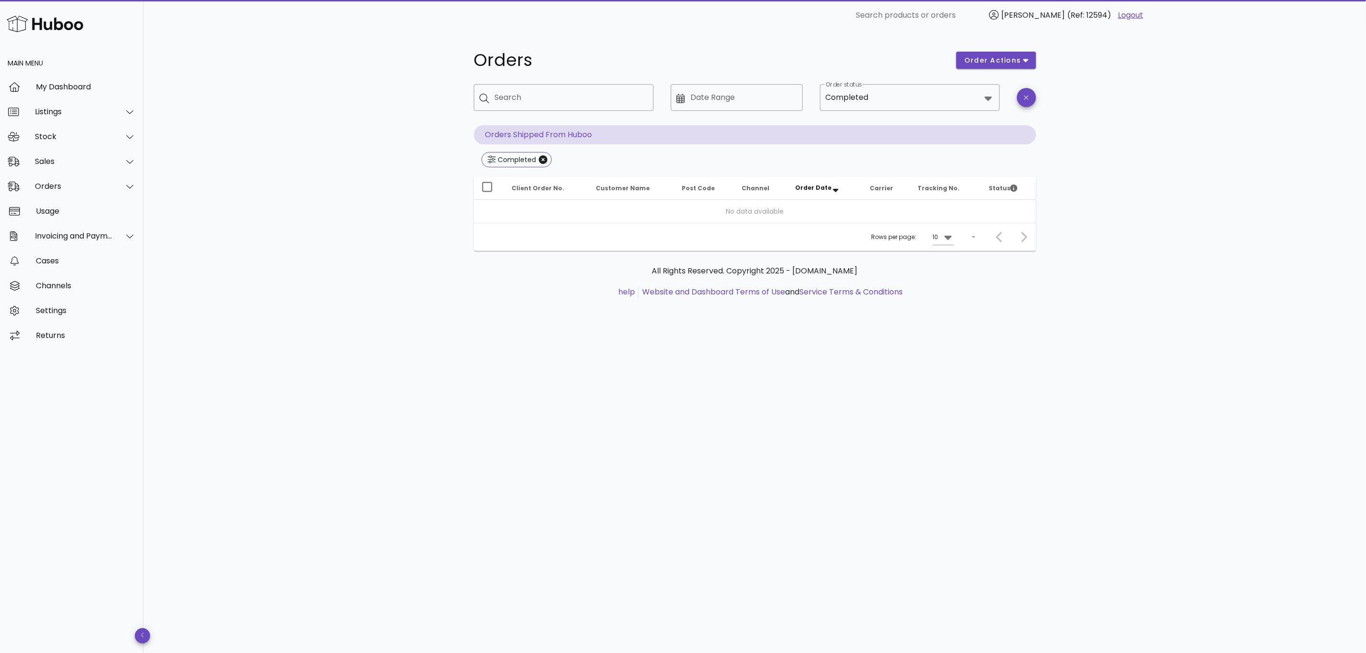
type input "**********"
click at [841, 164] on div "Completed 2025-08-27 ~ 2025-08-26" at bounding box center [755, 160] width 562 height 17
click at [765, 190] on th "Channel" at bounding box center [761, 188] width 54 height 23
click at [49, 195] on div "Orders" at bounding box center [71, 186] width 143 height 25
click at [56, 210] on div "Orders" at bounding box center [84, 210] width 101 height 9
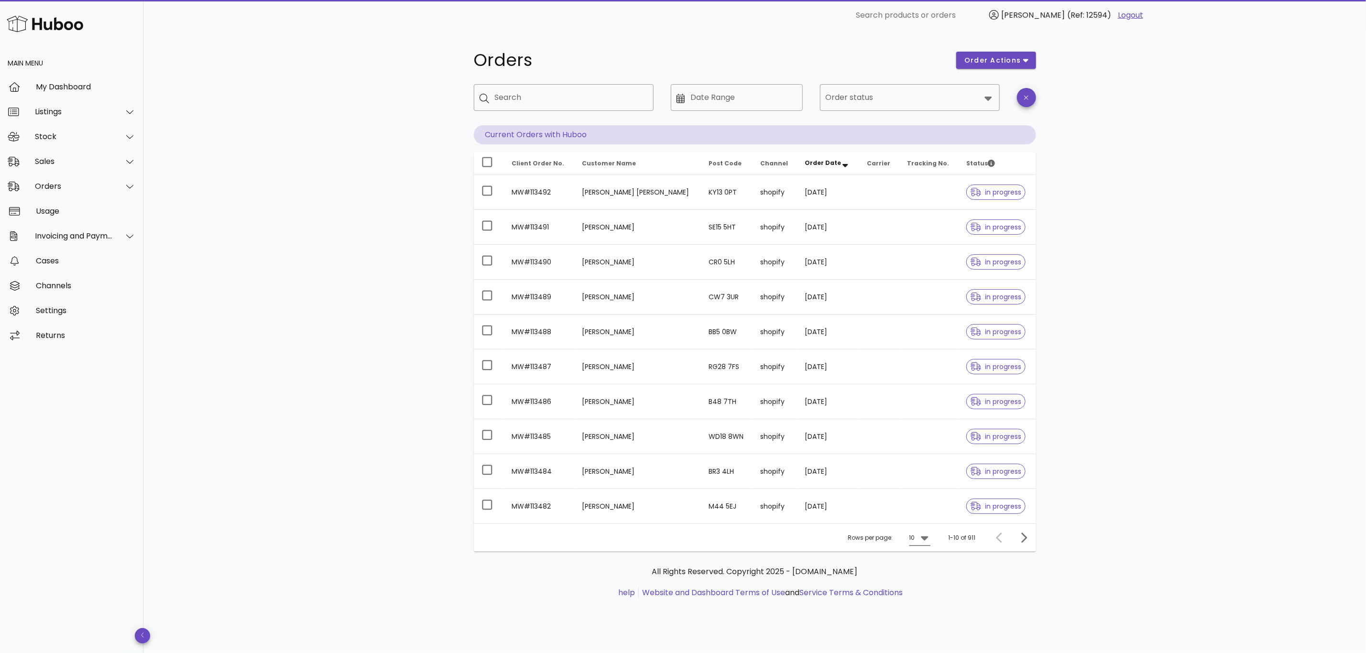
click at [925, 541] on icon at bounding box center [924, 539] width 7 height 4
click at [927, 592] on div "50" at bounding box center [923, 593] width 10 height 9
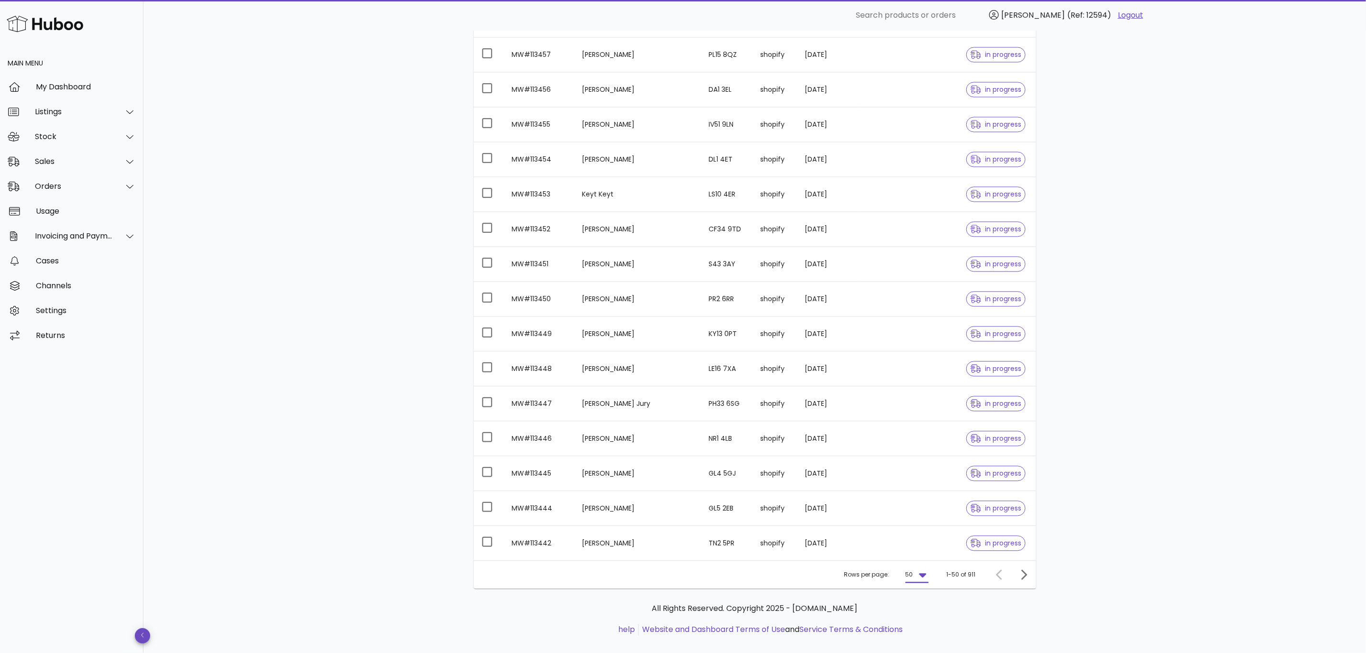
scroll to position [1382, 0]
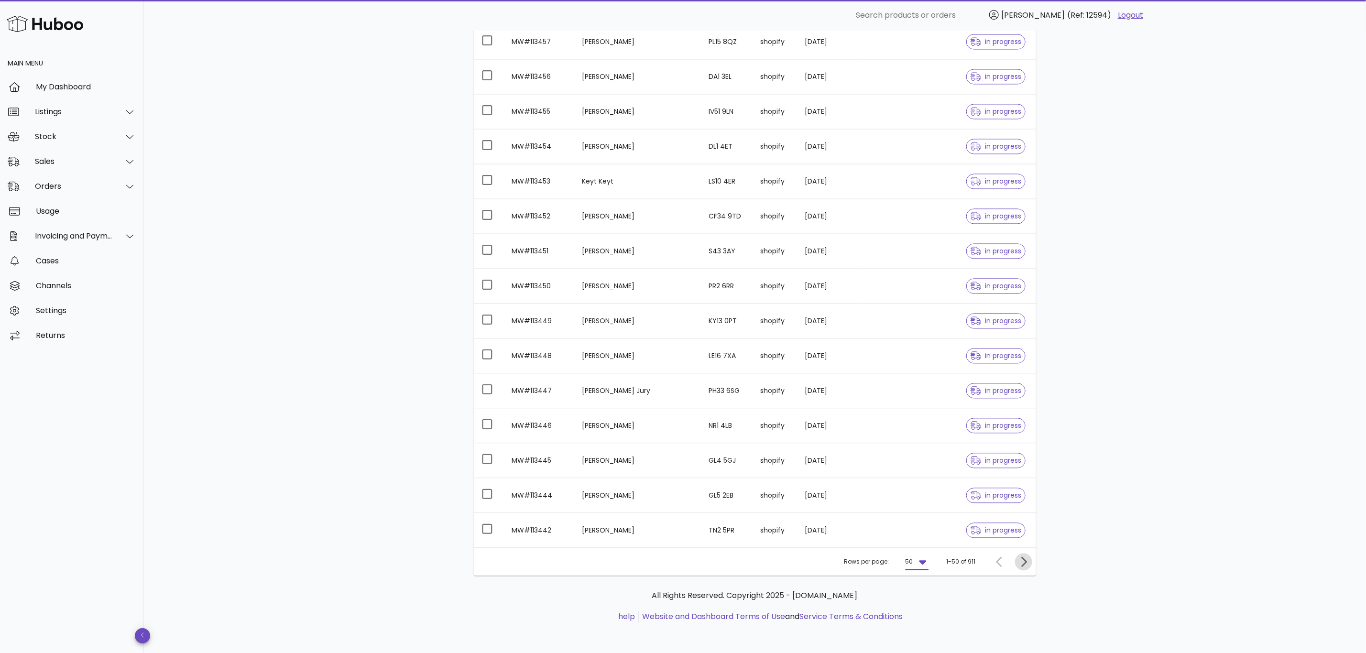
click at [1025, 560] on icon "Next page" at bounding box center [1024, 562] width 6 height 10
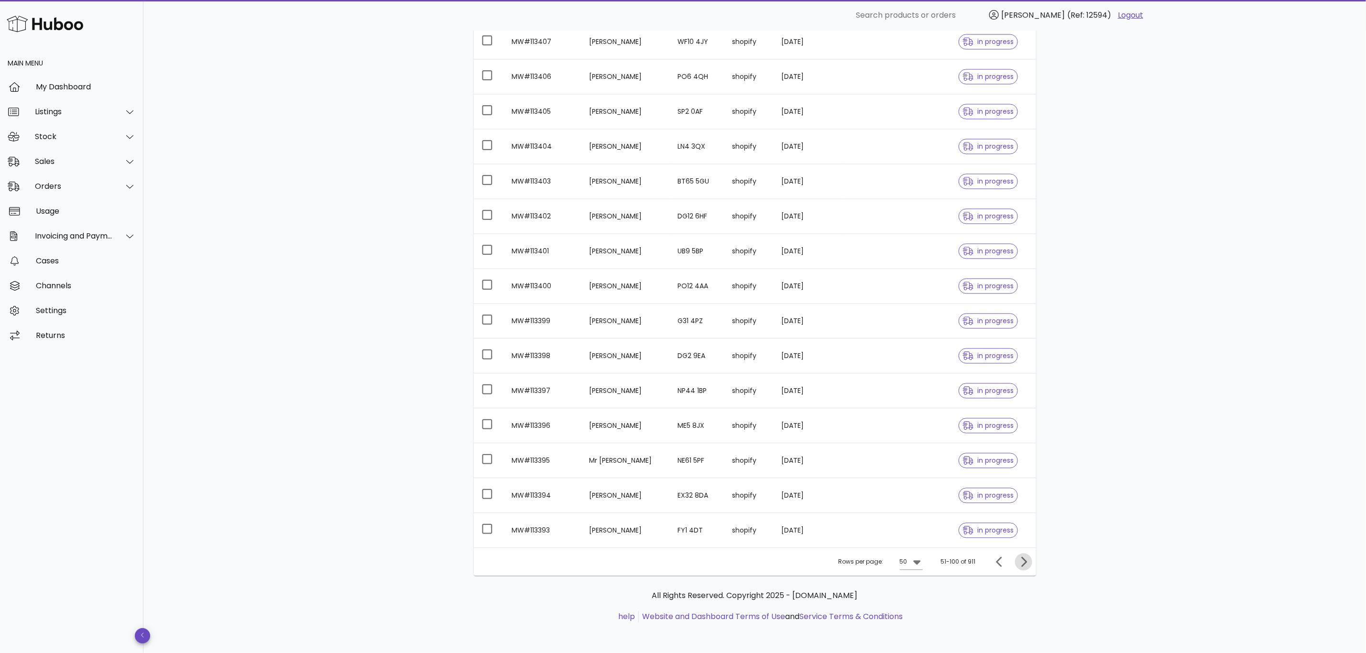
click at [1021, 564] on icon "Next page" at bounding box center [1023, 561] width 11 height 11
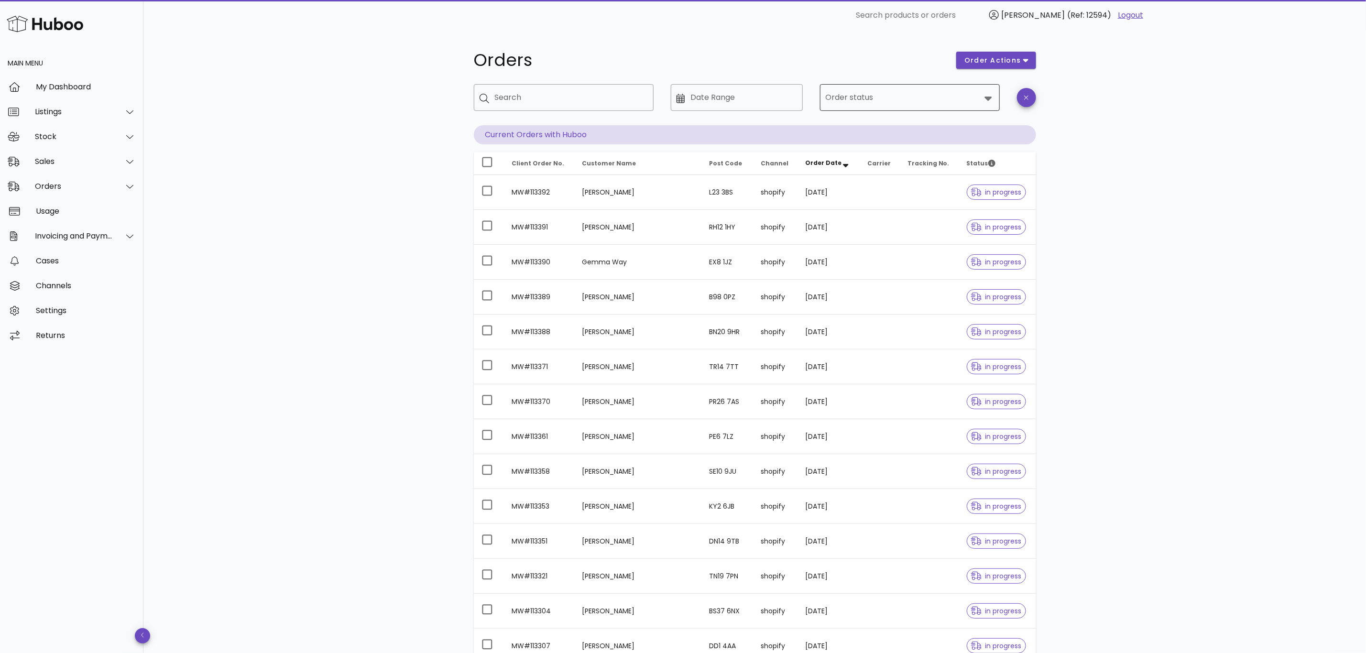
click at [876, 90] on input "Order status" at bounding box center [903, 97] width 155 height 15
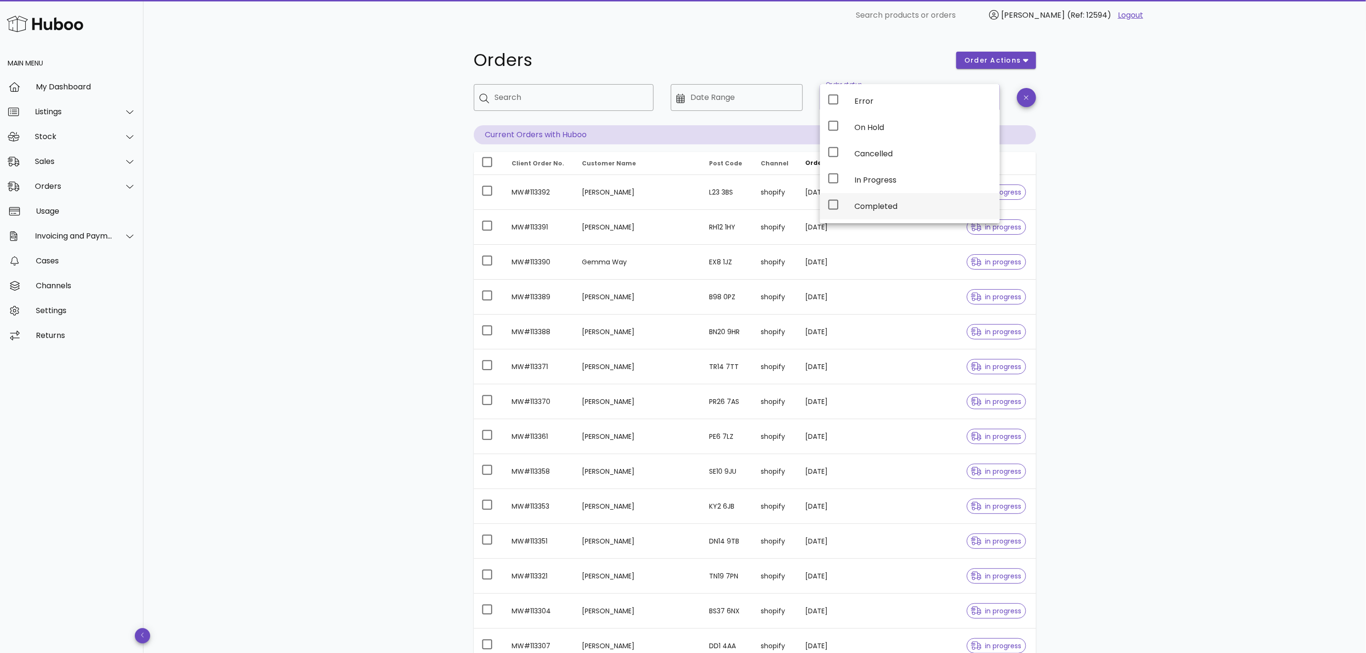
click at [867, 208] on div "Completed" at bounding box center [924, 206] width 138 height 9
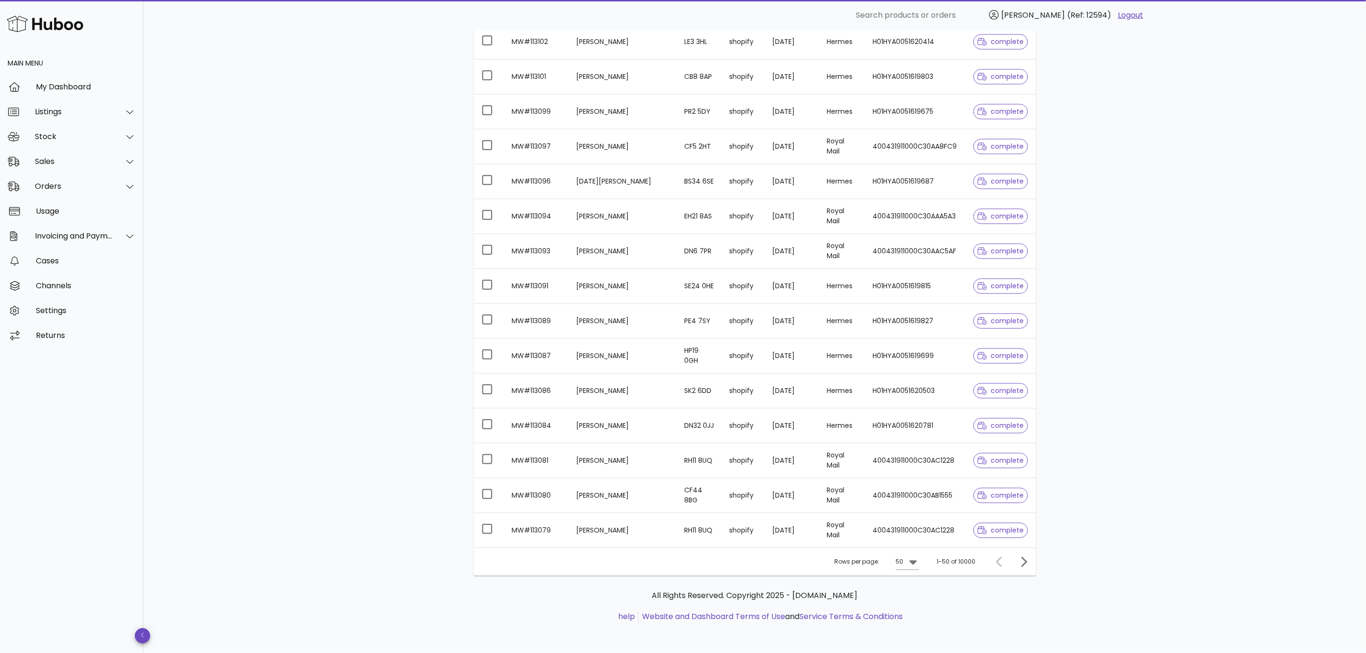
scroll to position [1407, 0]
click at [1016, 567] on span "Next page" at bounding box center [1023, 561] width 17 height 11
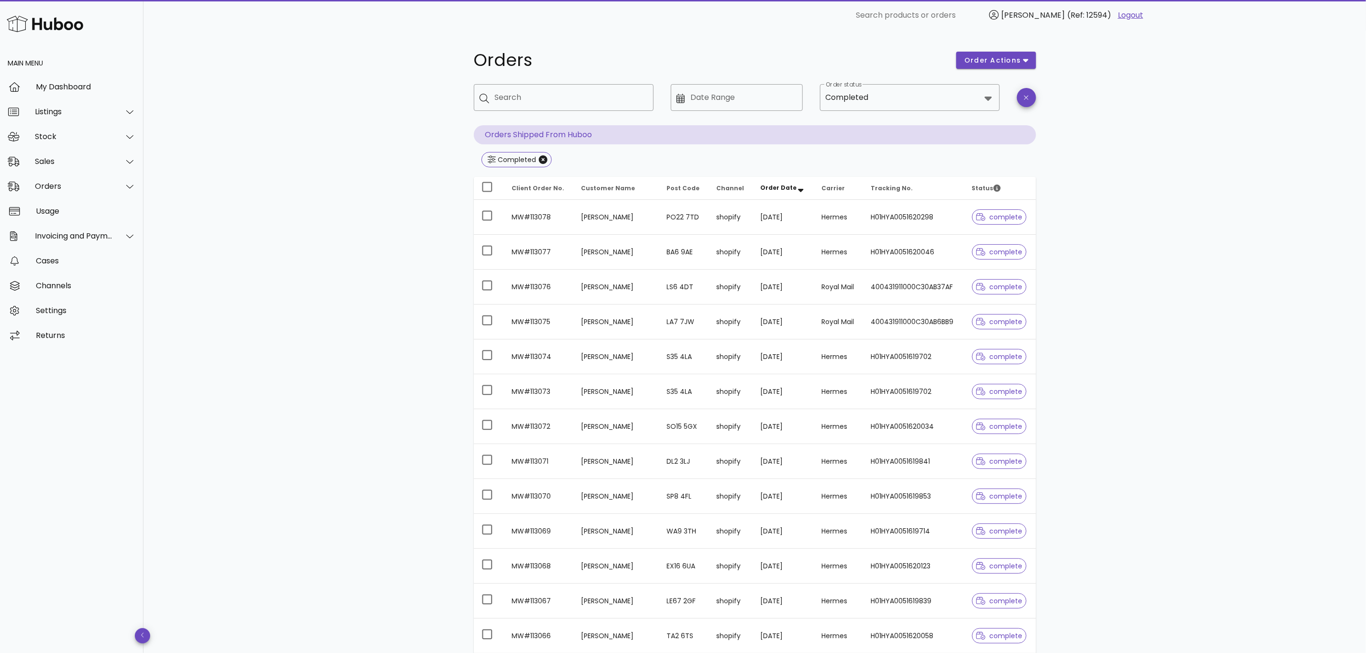
click at [785, 180] on th "Order Date" at bounding box center [784, 188] width 62 height 23
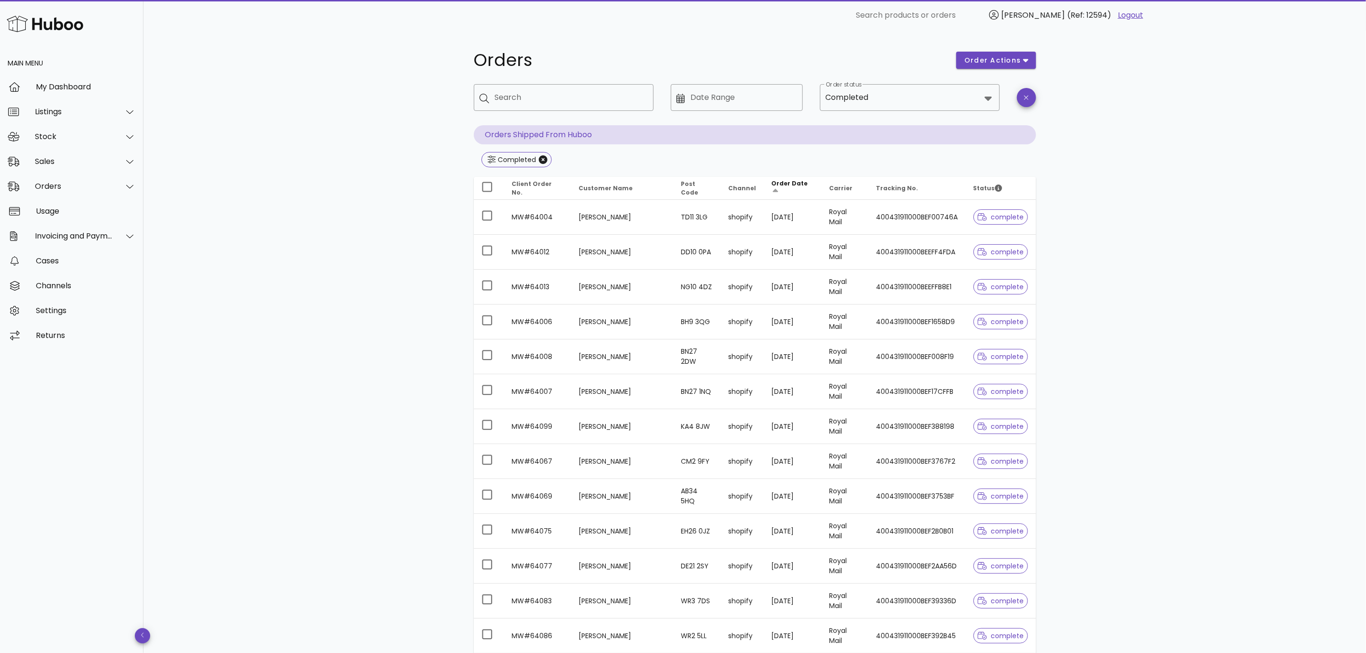
click at [779, 187] on span "Order Date" at bounding box center [789, 183] width 36 height 8
click at [776, 182] on th "Order Date" at bounding box center [793, 188] width 58 height 23
